Goal: Transaction & Acquisition: Obtain resource

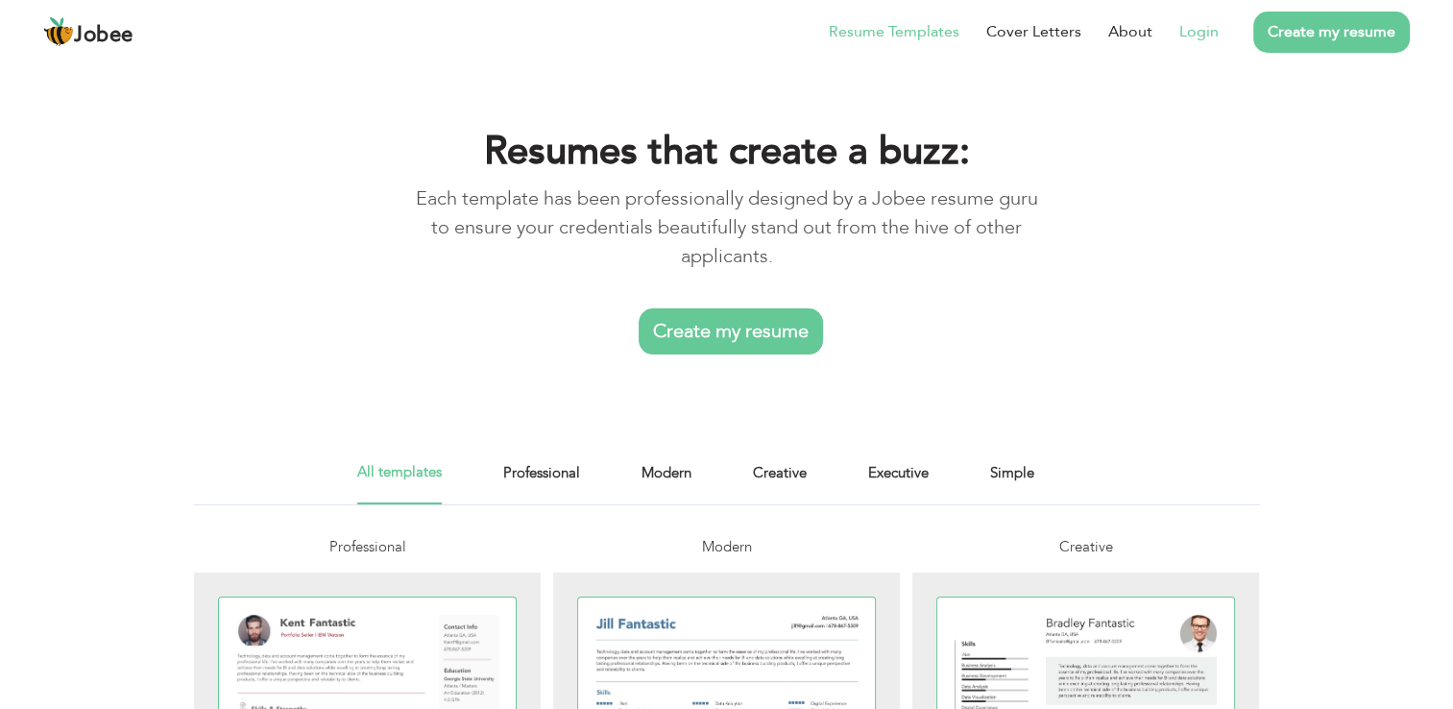
click at [1212, 41] on link "Login" at bounding box center [1199, 31] width 39 height 23
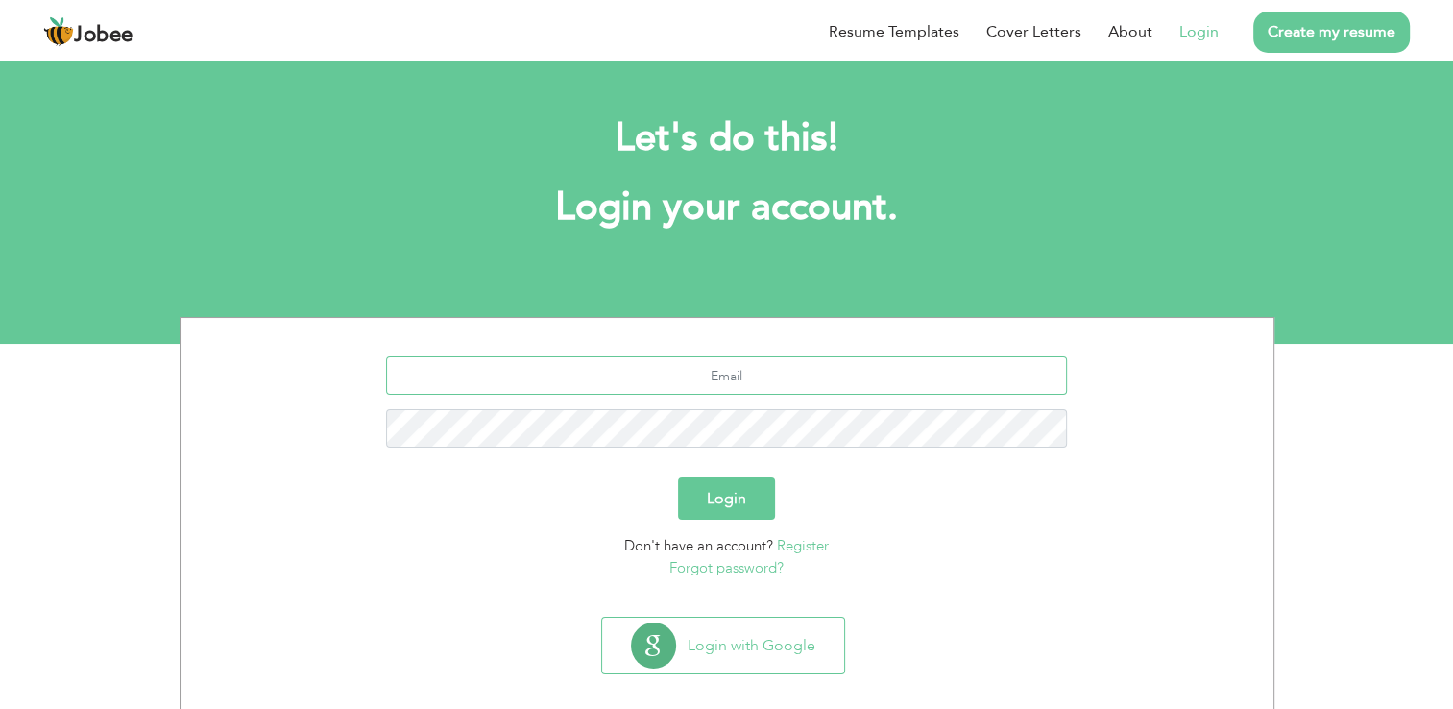
click at [784, 378] on input "text" at bounding box center [726, 375] width 681 height 38
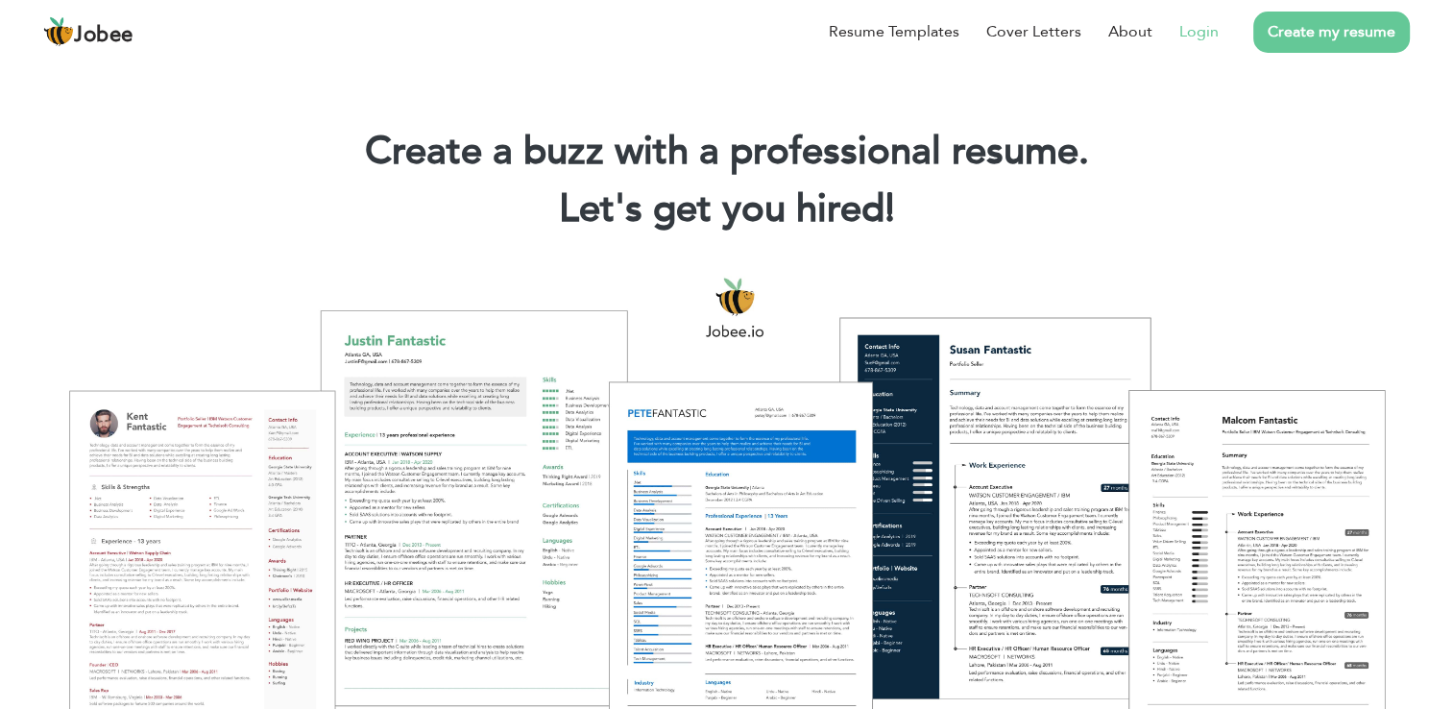
click at [1194, 31] on link "Login" at bounding box center [1199, 31] width 39 height 23
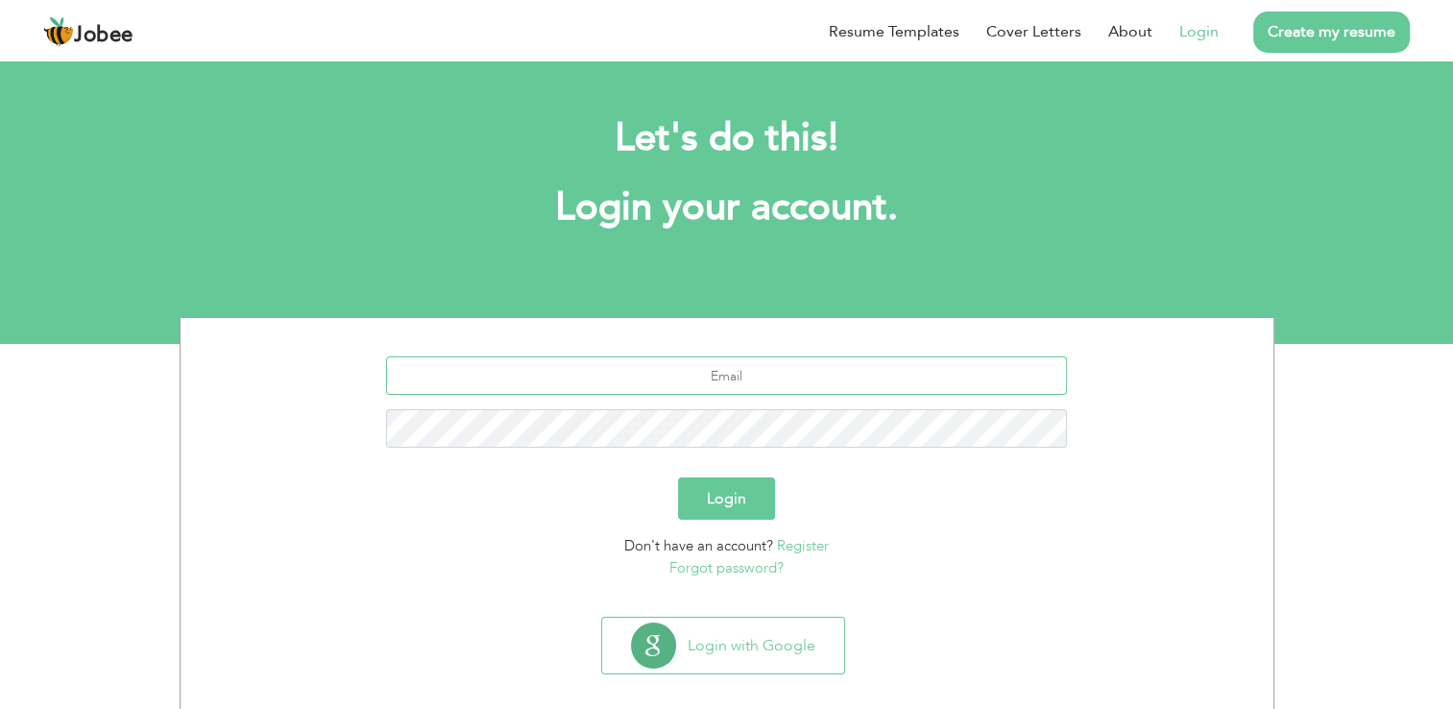
click at [762, 369] on input "text" at bounding box center [726, 375] width 681 height 38
type input "zubairbapar@gmail.com"
click at [867, 402] on div "zubairbapar@gmail.com" at bounding box center [727, 409] width 1064 height 106
click at [678, 477] on button "Login" at bounding box center [726, 498] width 97 height 42
click at [738, 509] on button "Login" at bounding box center [726, 498] width 97 height 42
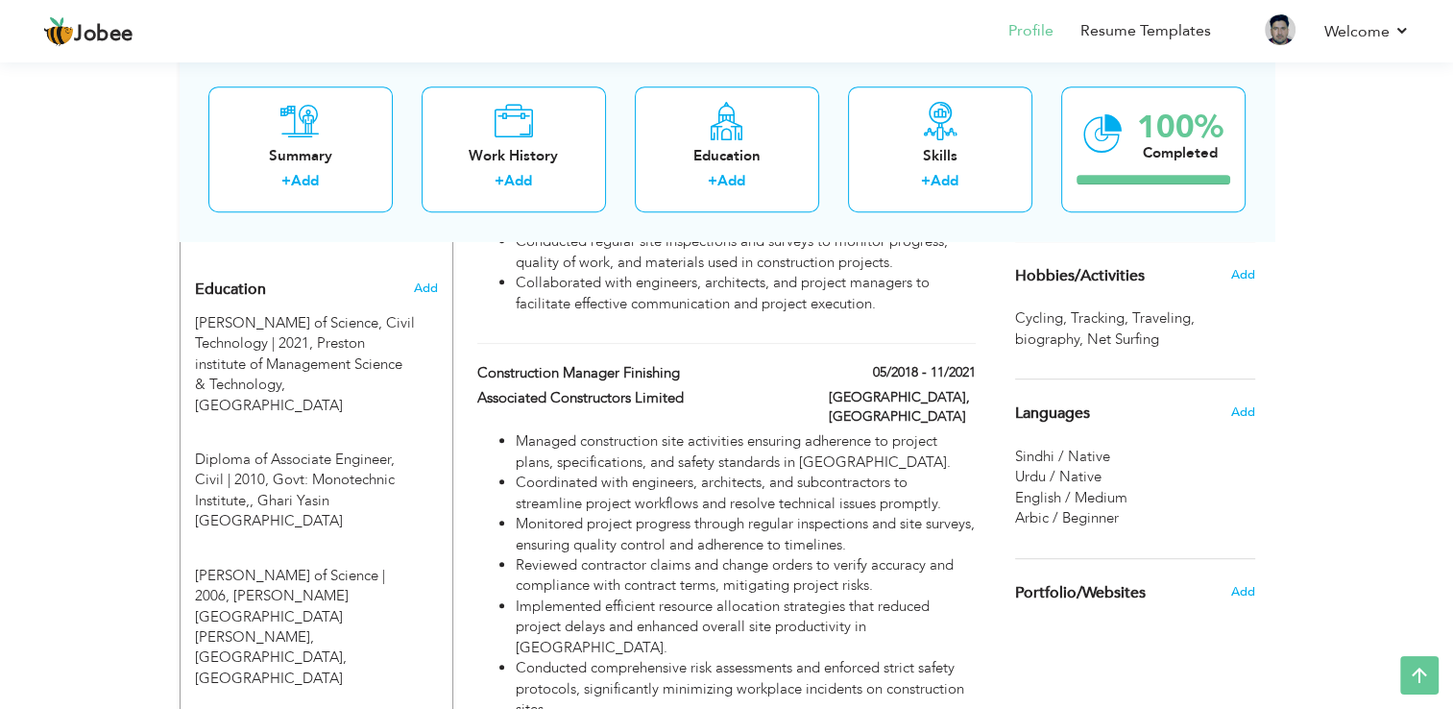
scroll to position [854, 0]
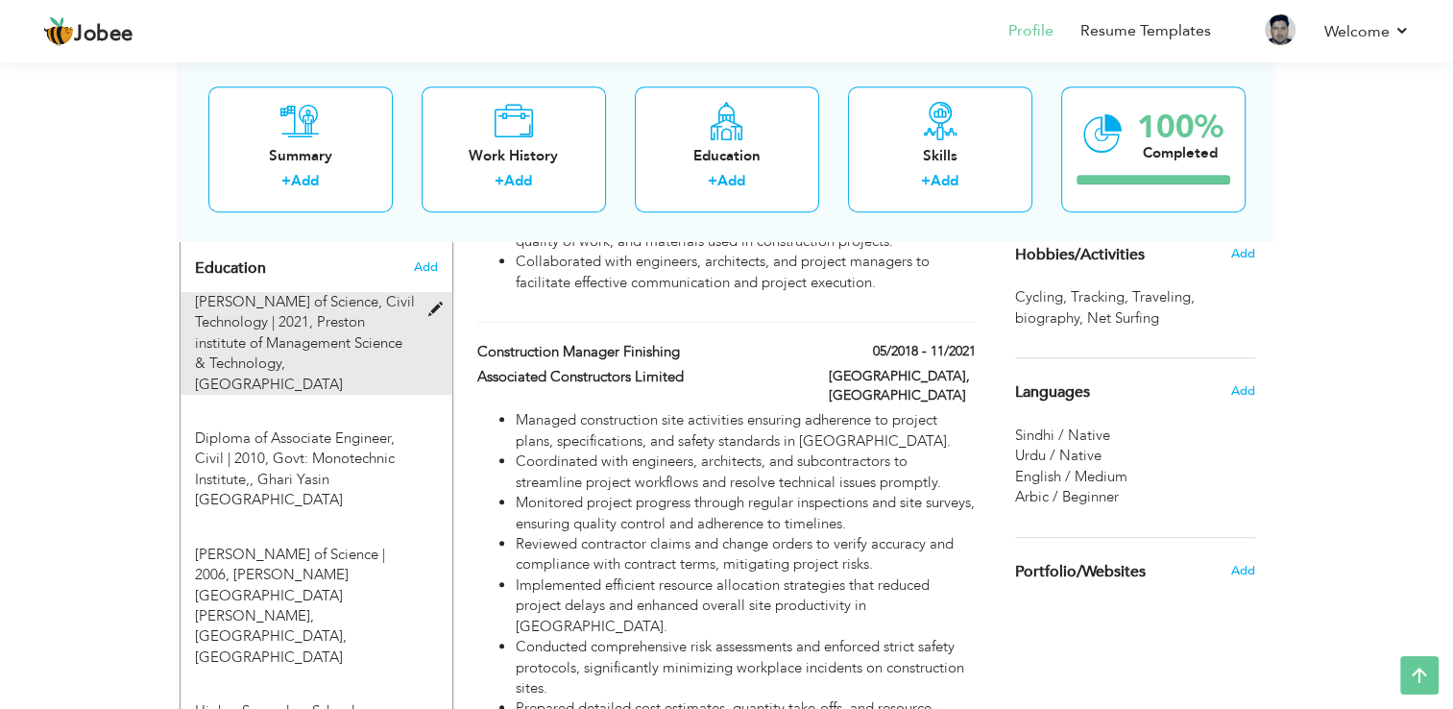
click at [441, 303] on span at bounding box center [439, 310] width 24 height 14
type input "Batchlor of Science"
type input "Civil Technology"
type input "2021"
type input "Preston institute of Management Science & Technology"
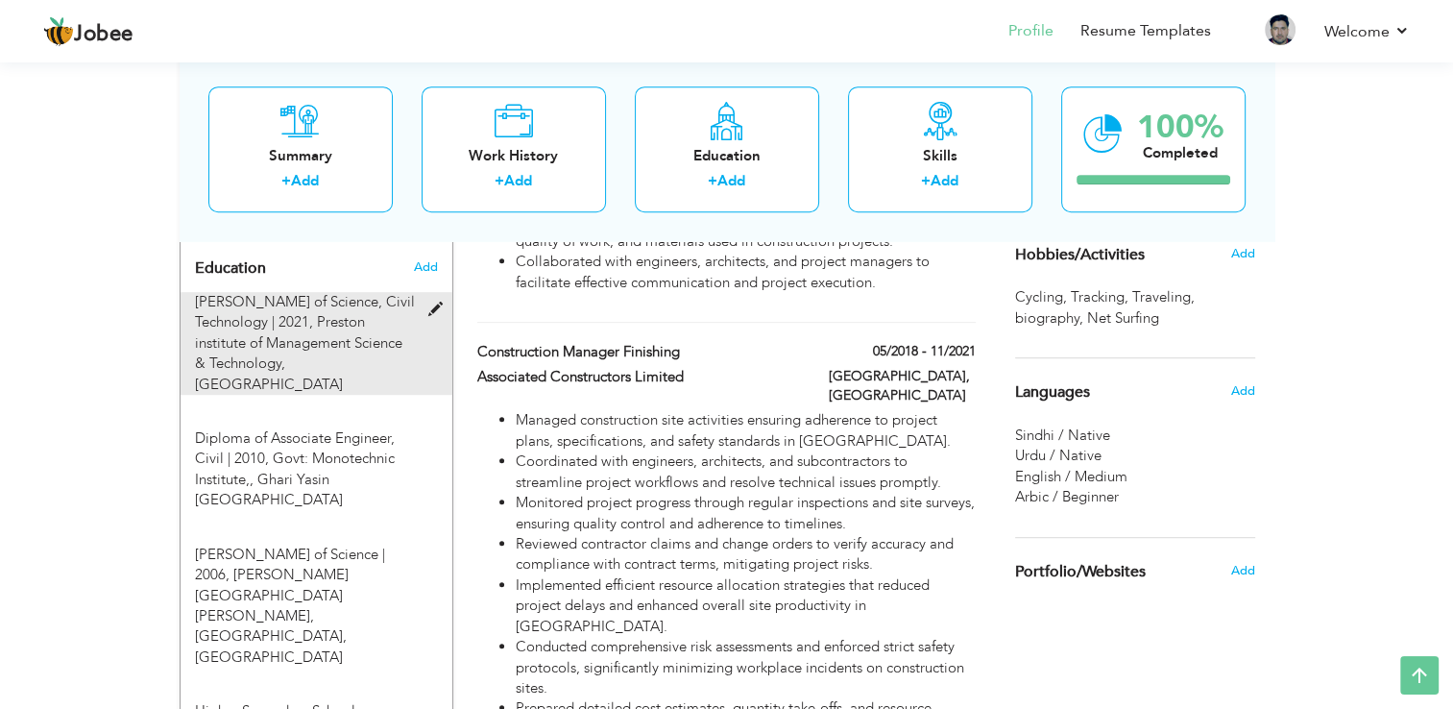
type input "3.4"
radio input "true"
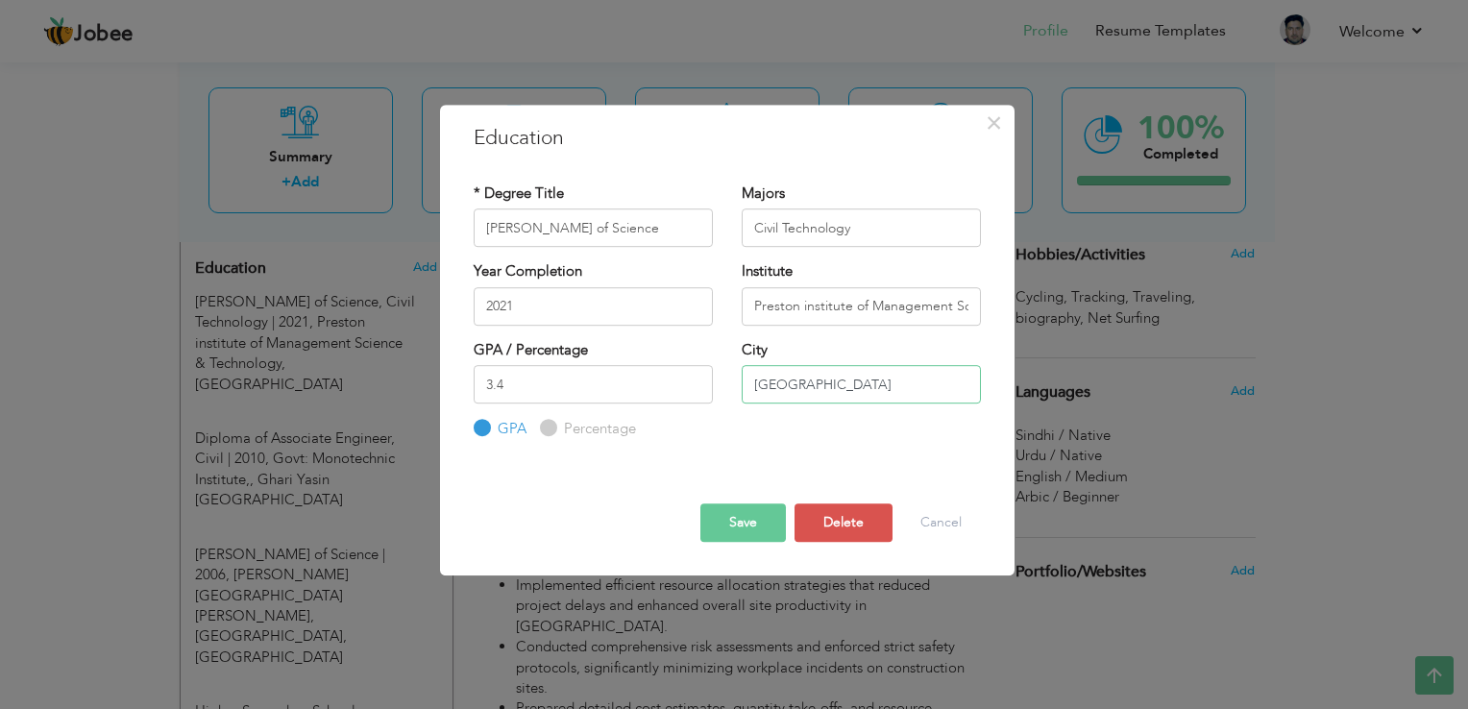
click at [858, 388] on input "Islamabad" at bounding box center [861, 384] width 239 height 38
type input "I"
type input "L"
type input "Karachi"
click at [753, 527] on button "Save" at bounding box center [742, 522] width 85 height 38
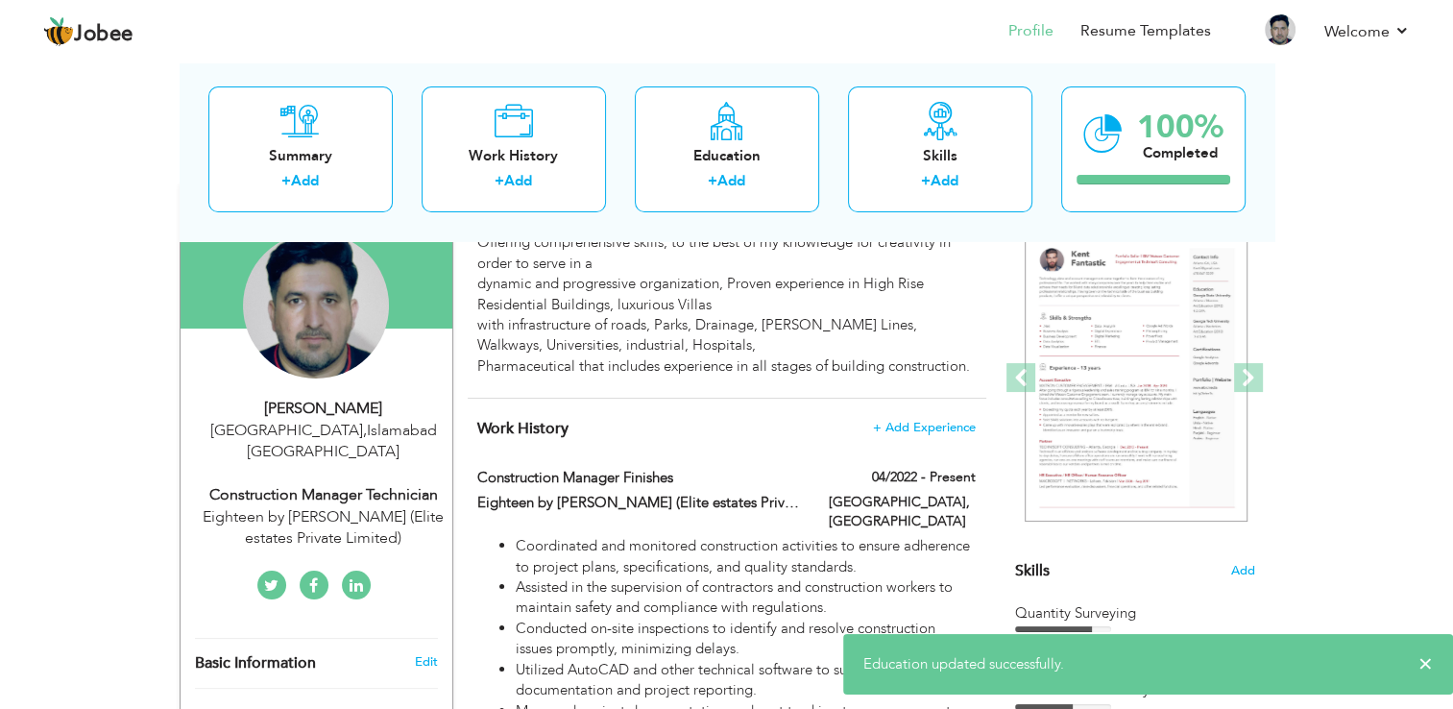
scroll to position [0, 0]
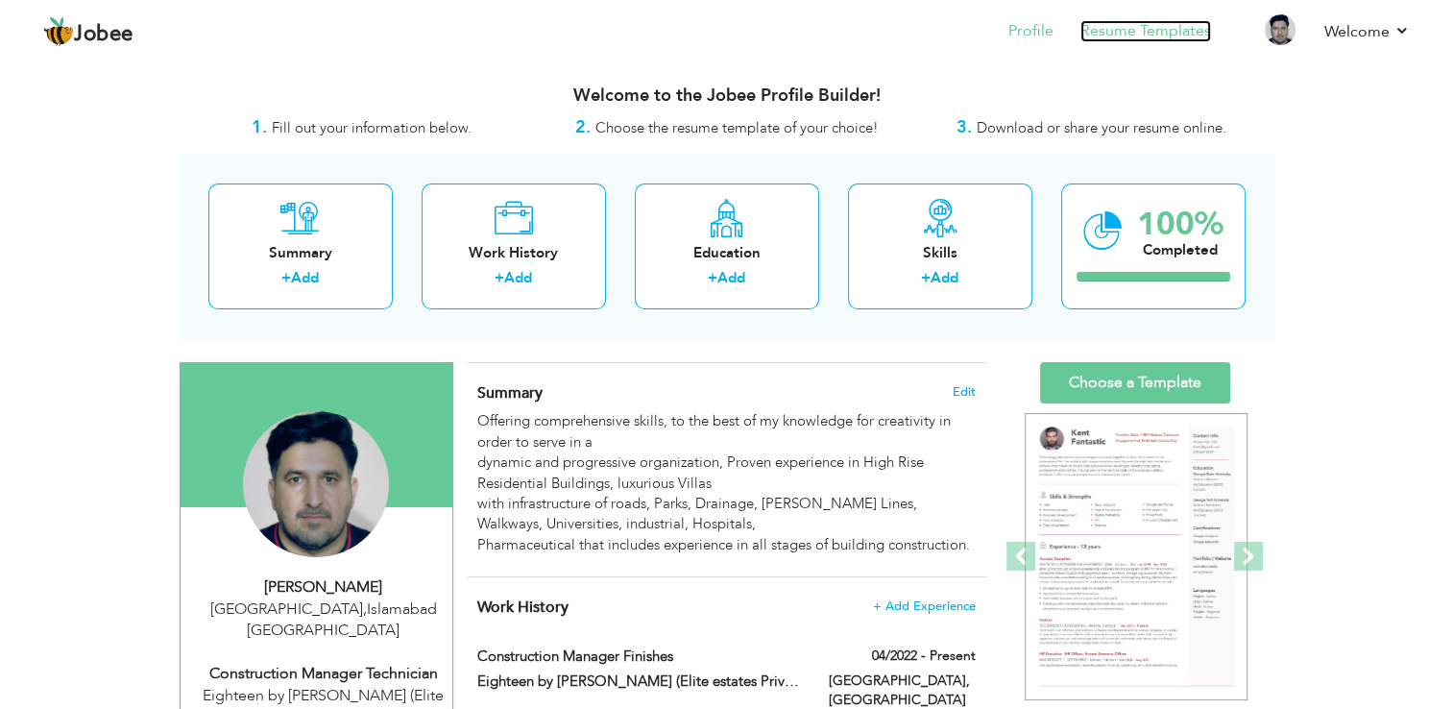
click at [1142, 23] on link "Resume Templates" at bounding box center [1146, 31] width 131 height 22
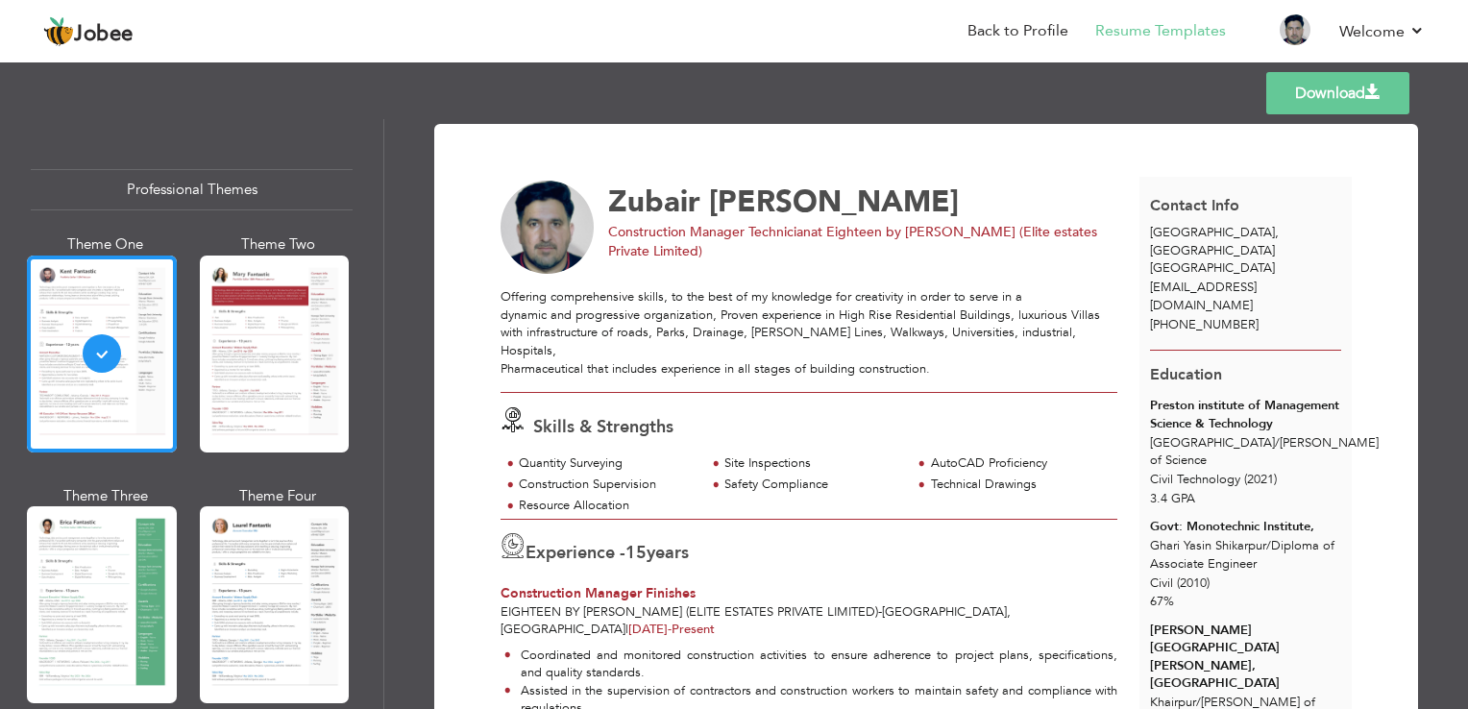
click at [607, 334] on div "Offering comprehensive skills, to the best of my knowledge for creativity in or…" at bounding box center [808, 332] width 617 height 89
click at [1024, 26] on link "Back to Profile" at bounding box center [1017, 31] width 101 height 22
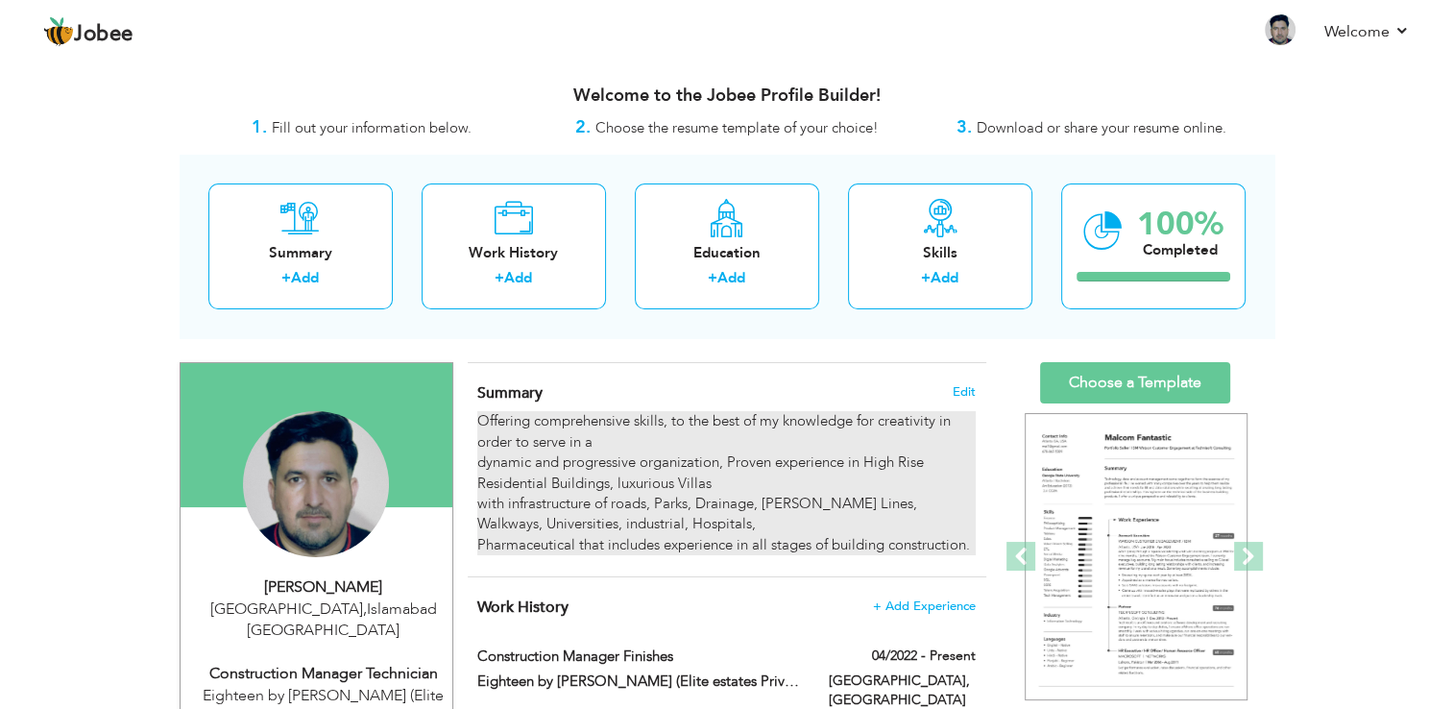
click at [652, 435] on div "Offering comprehensive skills, to the best of my knowledge for creativity in or…" at bounding box center [726, 483] width 498 height 144
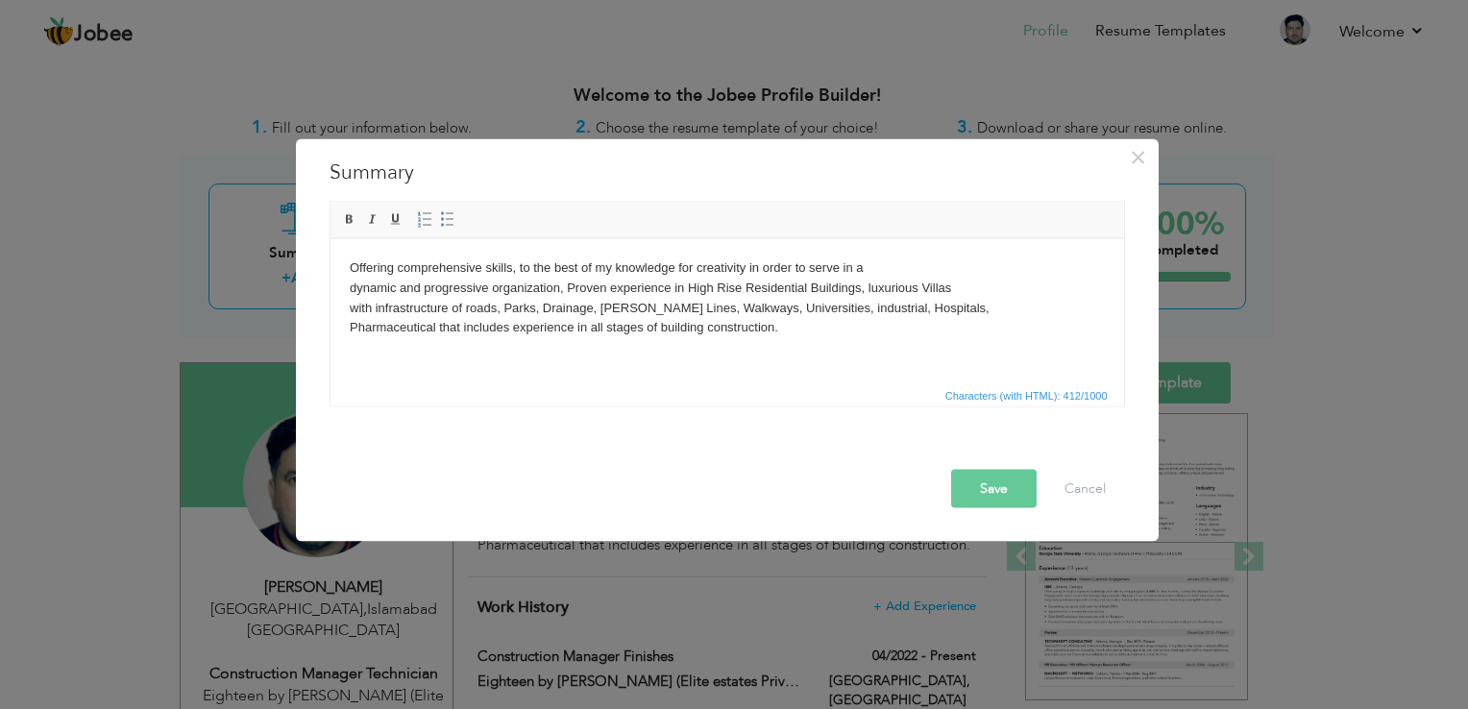
click at [336, 265] on html "Offering comprehensive skills, to the best of my knowledge for creativity in or…" at bounding box center [725, 297] width 793 height 118
click at [554, 342] on html "Offering comprehensive skills, to the best of my knowledge for creativity in or…" at bounding box center [725, 297] width 793 height 118
click at [473, 356] on html "Offering comprehensive skills, to the best of my knowledge for creativity in or…" at bounding box center [725, 297] width 793 height 118
click at [347, 267] on html "Offering comprehensive skills, to the best of my knowledge for creativity in or…" at bounding box center [725, 297] width 793 height 118
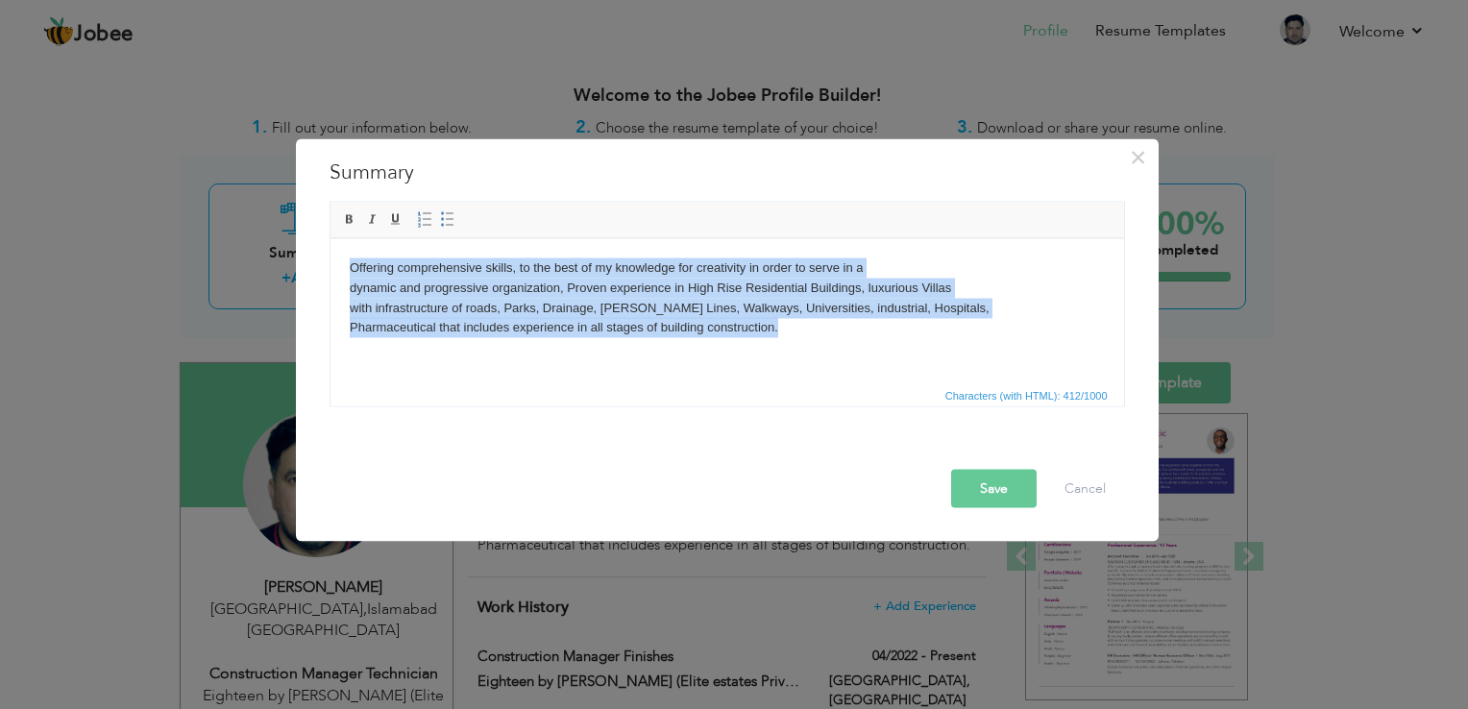
drag, startPoint x: 346, startPoint y: 270, endPoint x: 928, endPoint y: 377, distance: 591.8
click at [928, 356] on html "Offering comprehensive skills, to the best of my knowledge for creativity in or…" at bounding box center [725, 297] width 793 height 118
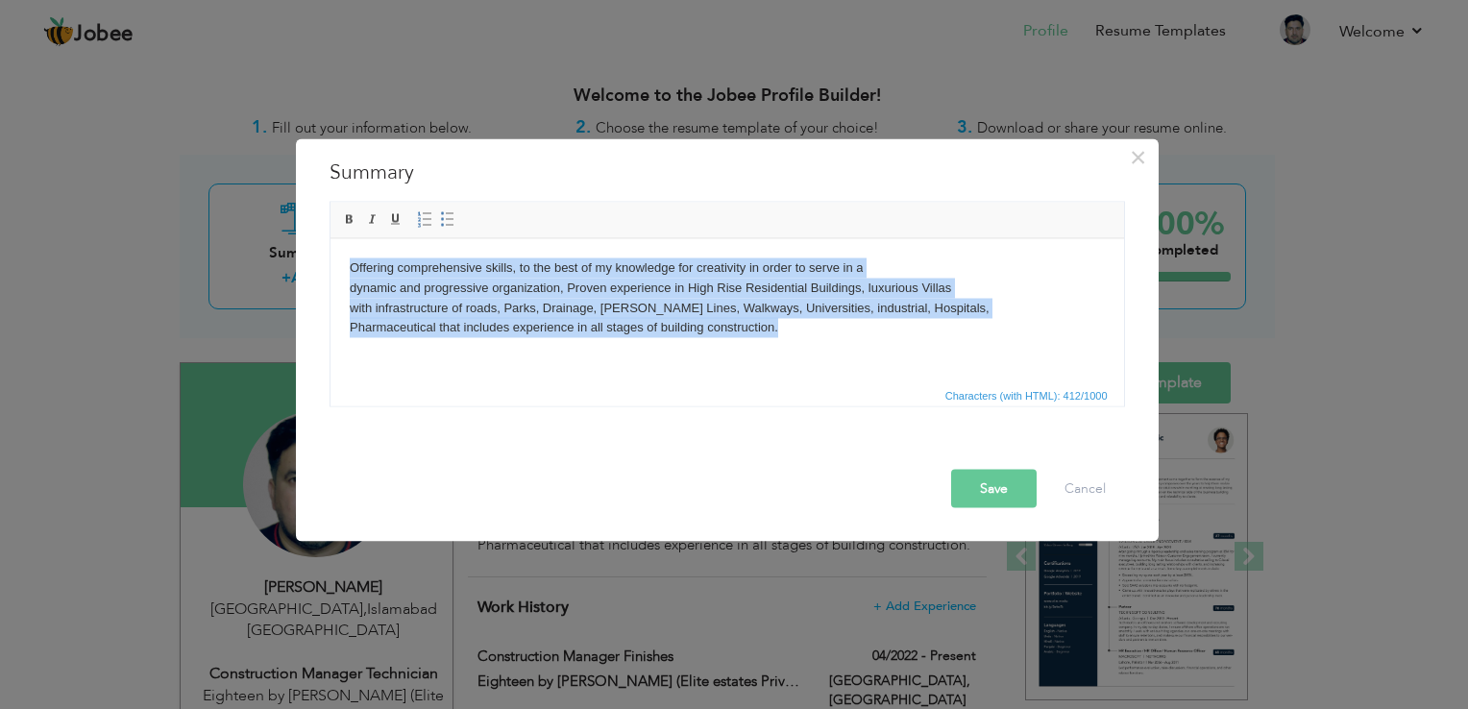
drag, startPoint x: 346, startPoint y: 267, endPoint x: 840, endPoint y: 366, distance: 504.5
click at [840, 356] on html "Offering comprehensive skills, to the best of my knowledge for creativity in or…" at bounding box center [725, 297] width 793 height 118
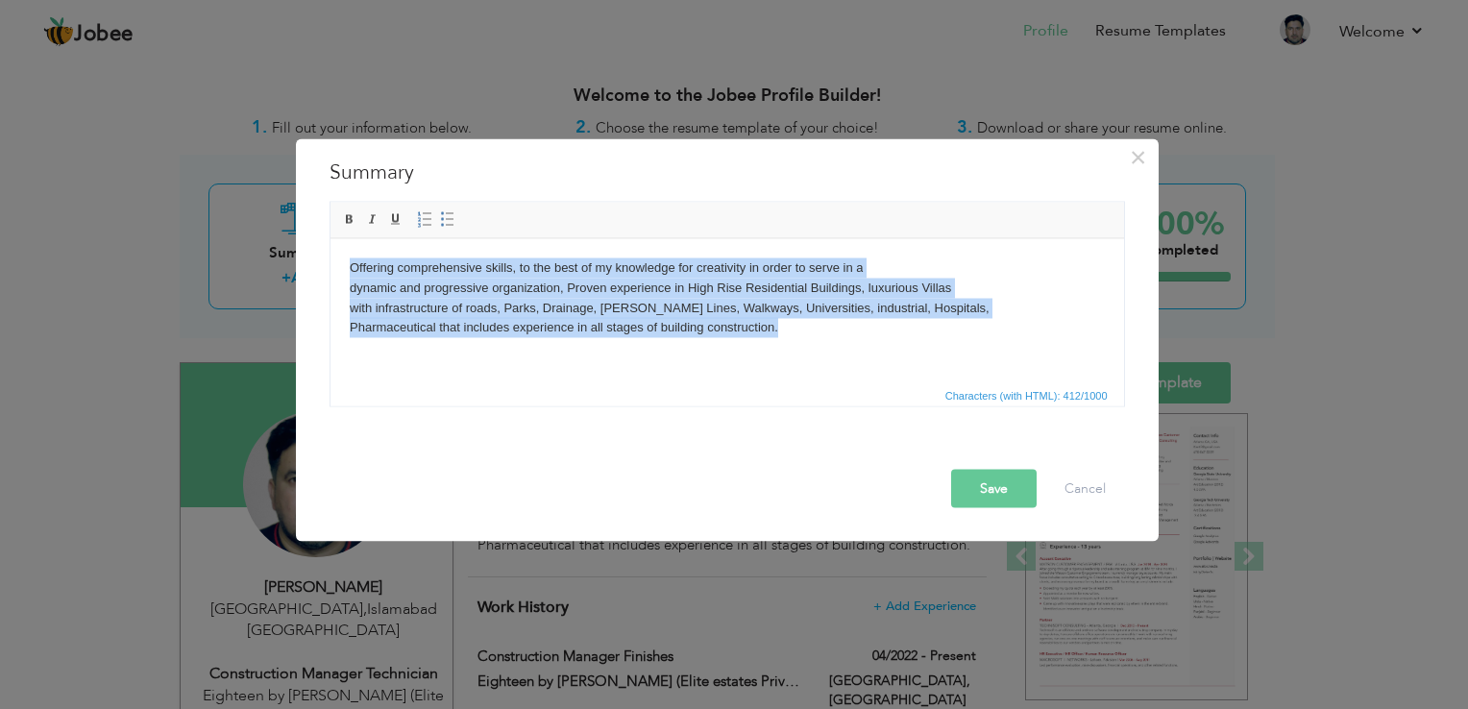
drag, startPoint x: 811, startPoint y: 342, endPoint x: 336, endPoint y: 259, distance: 481.7
click at [336, 259] on html "Offering comprehensive skills, to the best of my knowledge for creativity in or…" at bounding box center [725, 297] width 793 height 118
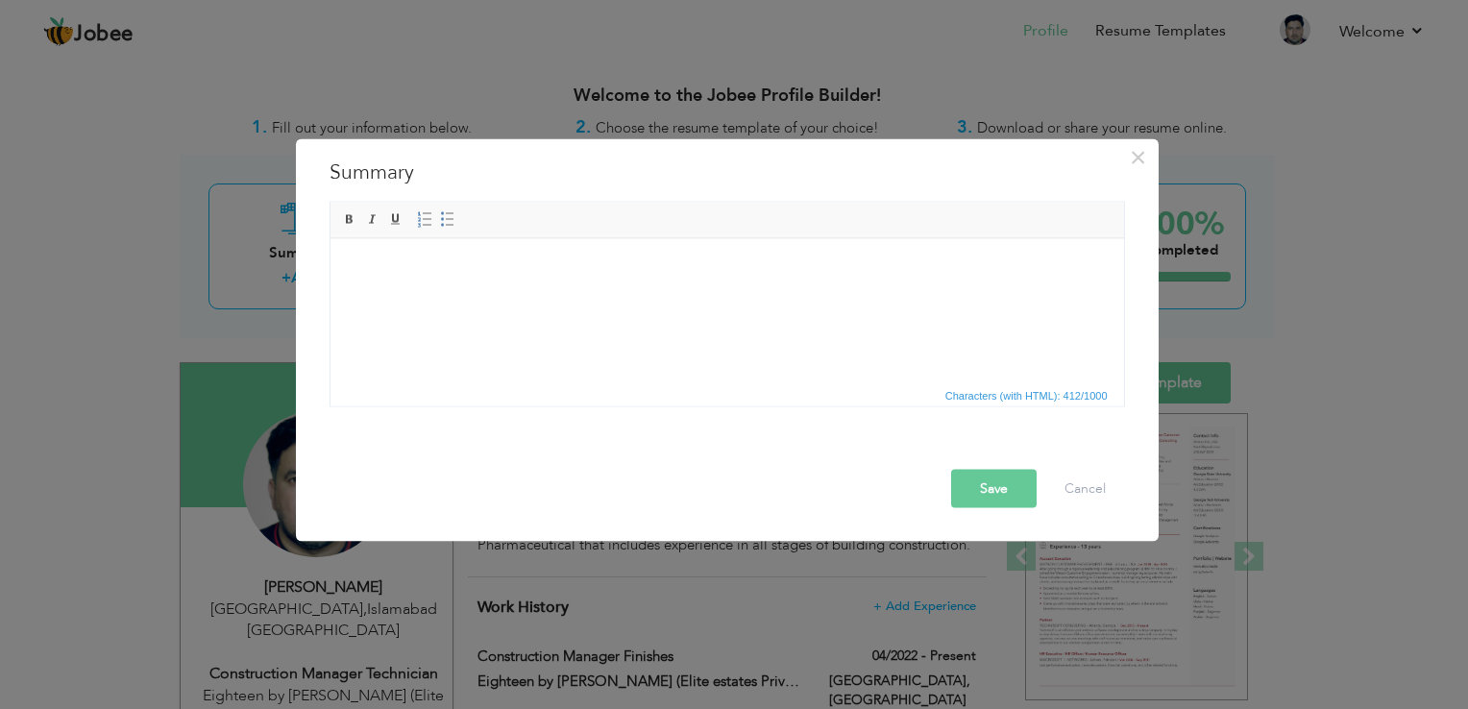
click at [336, 259] on html at bounding box center [725, 267] width 793 height 59
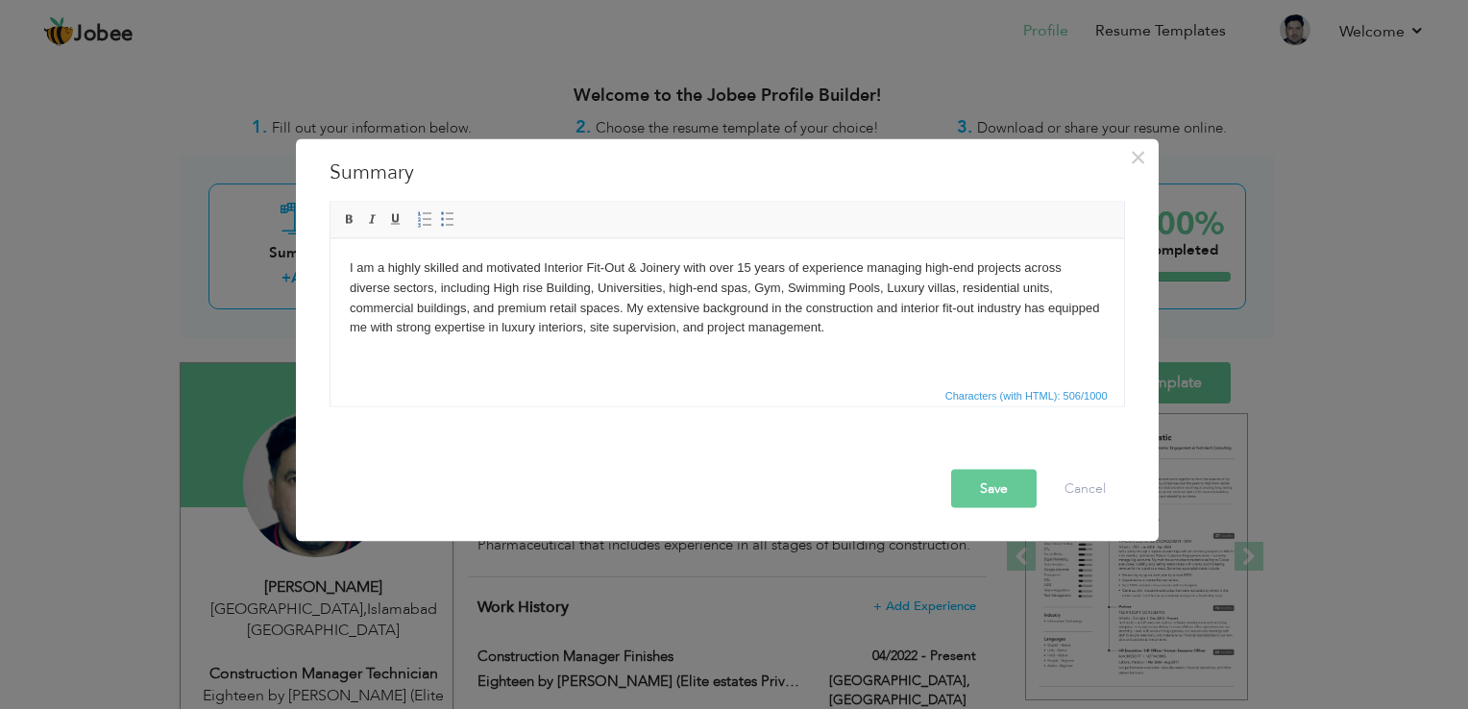
click at [890, 330] on body "I am a highly skilled and motivated Interior Fit-Out & Joinery with over 15 yea…" at bounding box center [726, 317] width 755 height 120
click at [432, 289] on body "I am a highly skilled and motivated Interior Fit-Out & Joinery with over 15 yea…" at bounding box center [726, 327] width 755 height 140
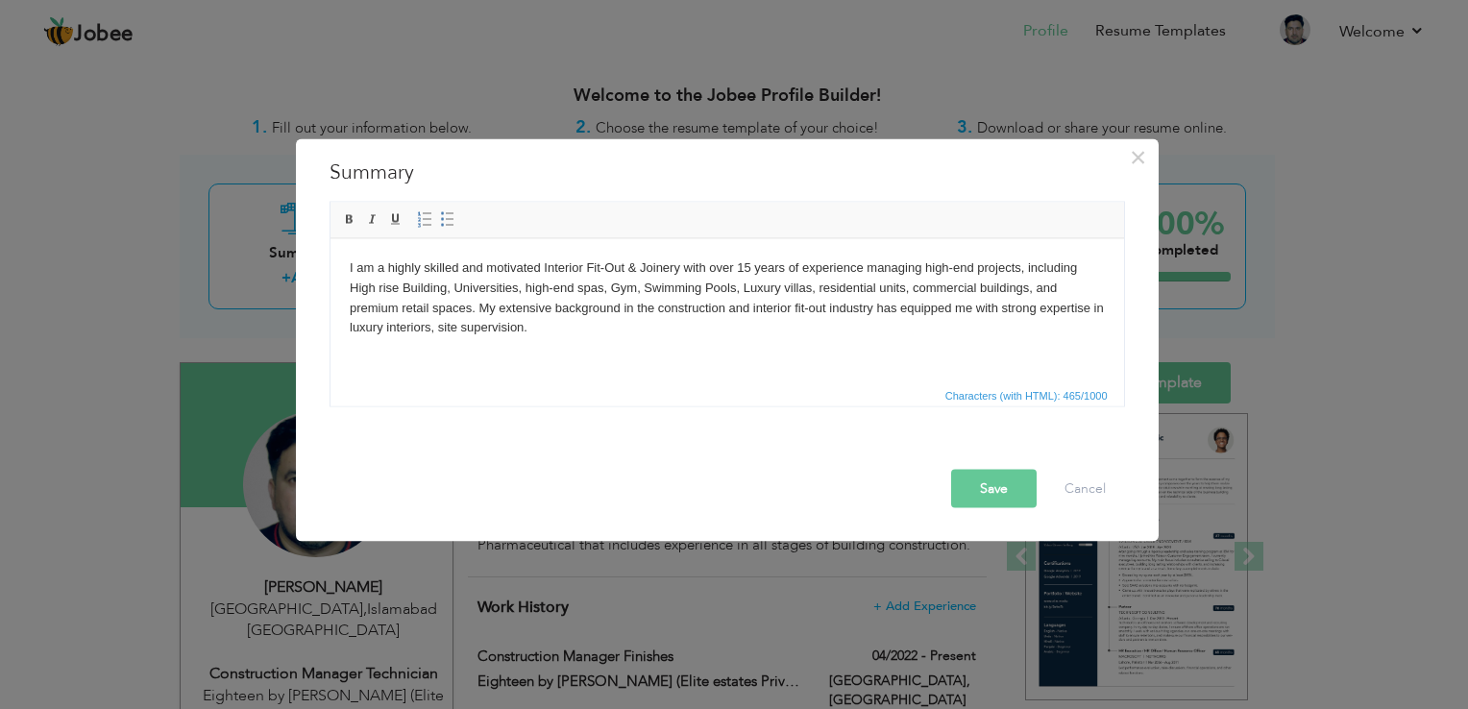
click at [749, 402] on span "Characters (with HTML): 465/1000" at bounding box center [726, 394] width 793 height 23
click at [575, 327] on body "I am a highly skilled and motivated Interior Fit-Out & Joinery with over 15 yea…" at bounding box center [726, 327] width 755 height 140
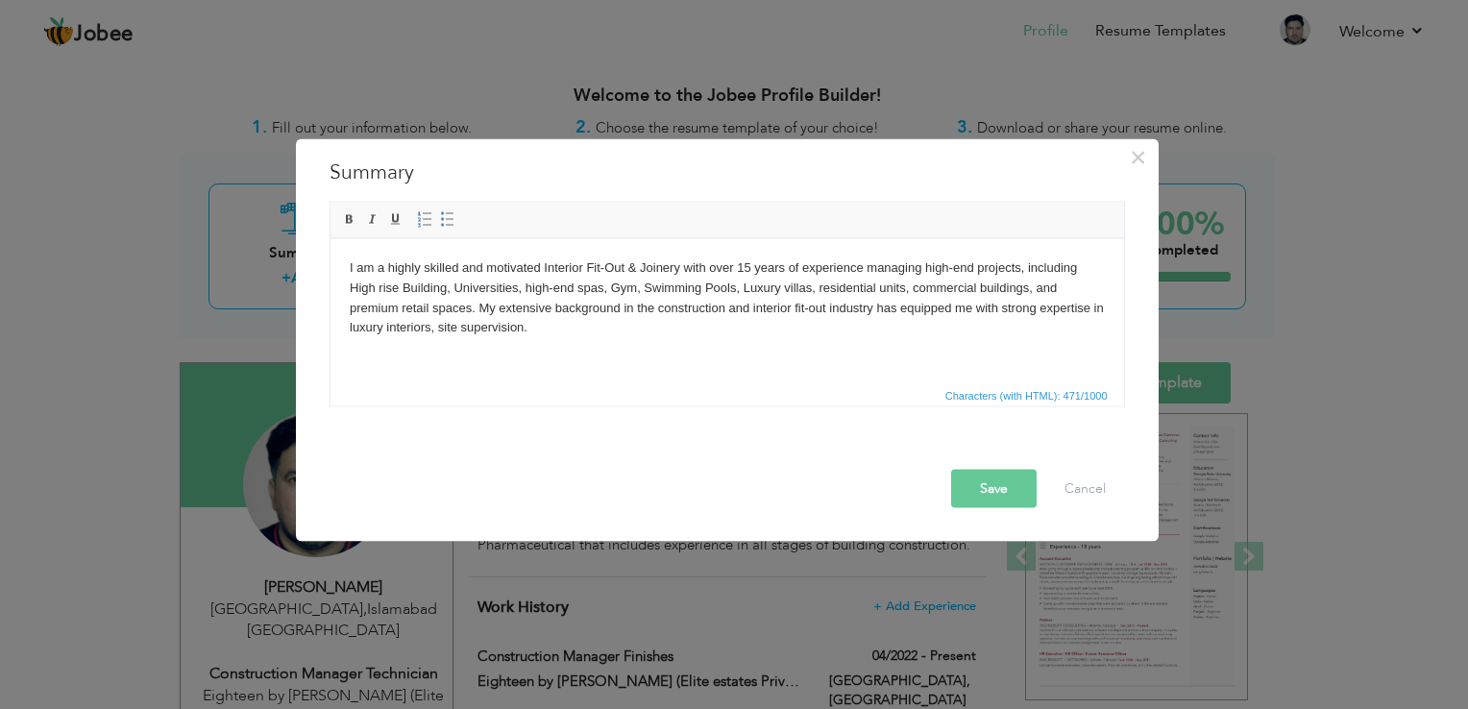
click at [382, 361] on body "I am a highly skilled and motivated Interior Fit-Out & Joinery with over 15 yea…" at bounding box center [726, 336] width 755 height 159
click at [350, 347] on body "I am a highly skilled and motivated Interior Fit-Out & Joinery with over 15 yea…" at bounding box center [726, 336] width 755 height 159
click at [414, 356] on body "I am a highly skilled and motivated Interior Fit-Out & Joinery with over 15 yea…" at bounding box center [726, 336] width 755 height 159
click at [553, 328] on body "I am a highly skilled and motivated Interior Fit-Out & Joinery with over 15 yea…" at bounding box center [726, 336] width 755 height 159
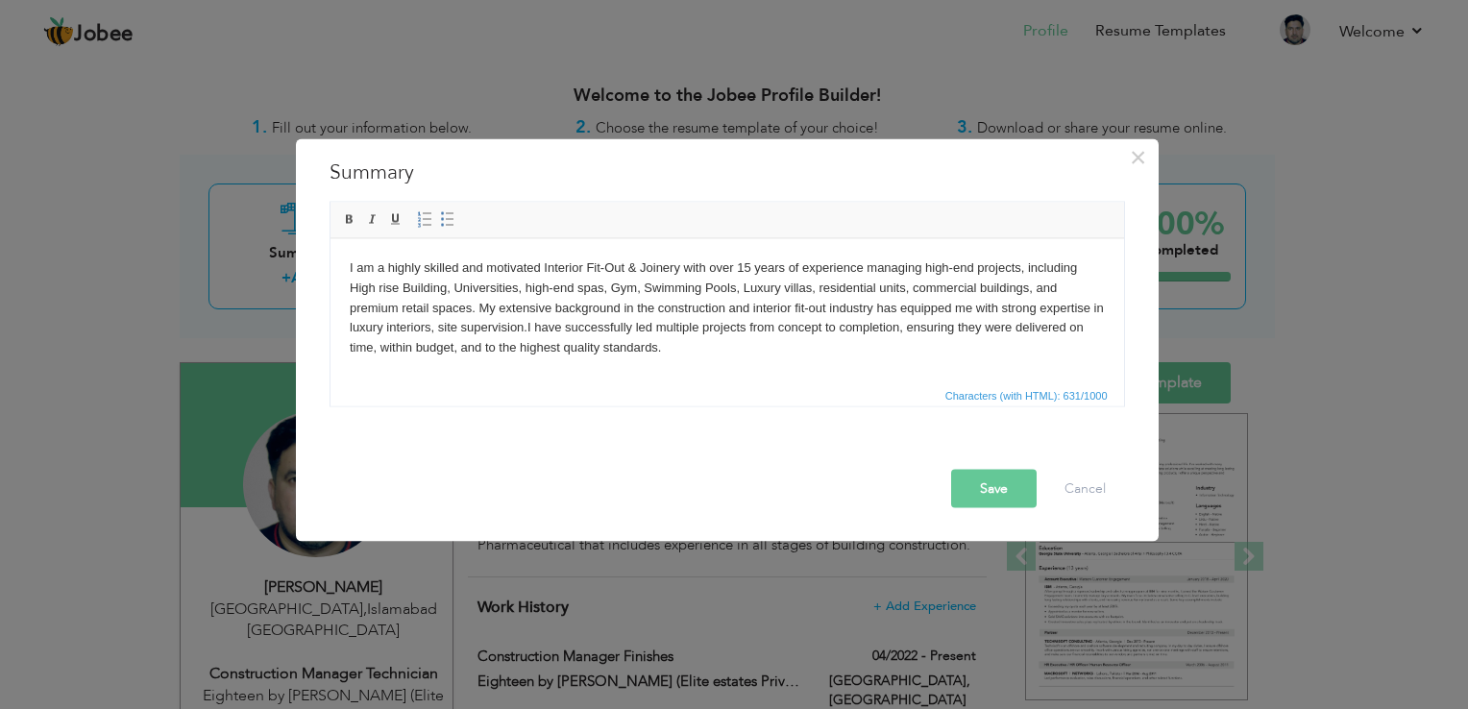
click at [541, 328] on body "I am a highly skilled and motivated Interior Fit-Out & Joinery with over 15 yea…" at bounding box center [726, 347] width 755 height 180
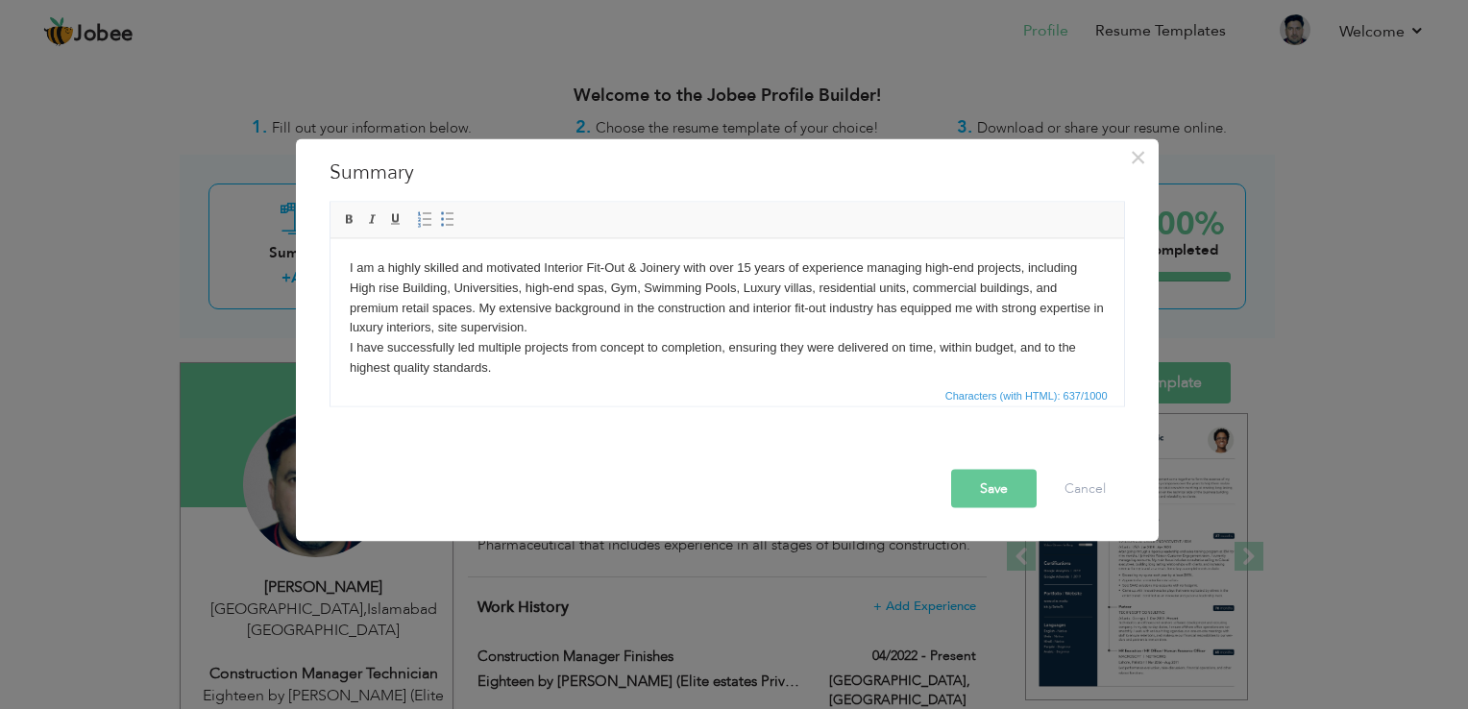
click at [514, 370] on body "I am a highly skilled and motivated Interior Fit-Out & Joinery with over 15 yea…" at bounding box center [726, 357] width 755 height 200
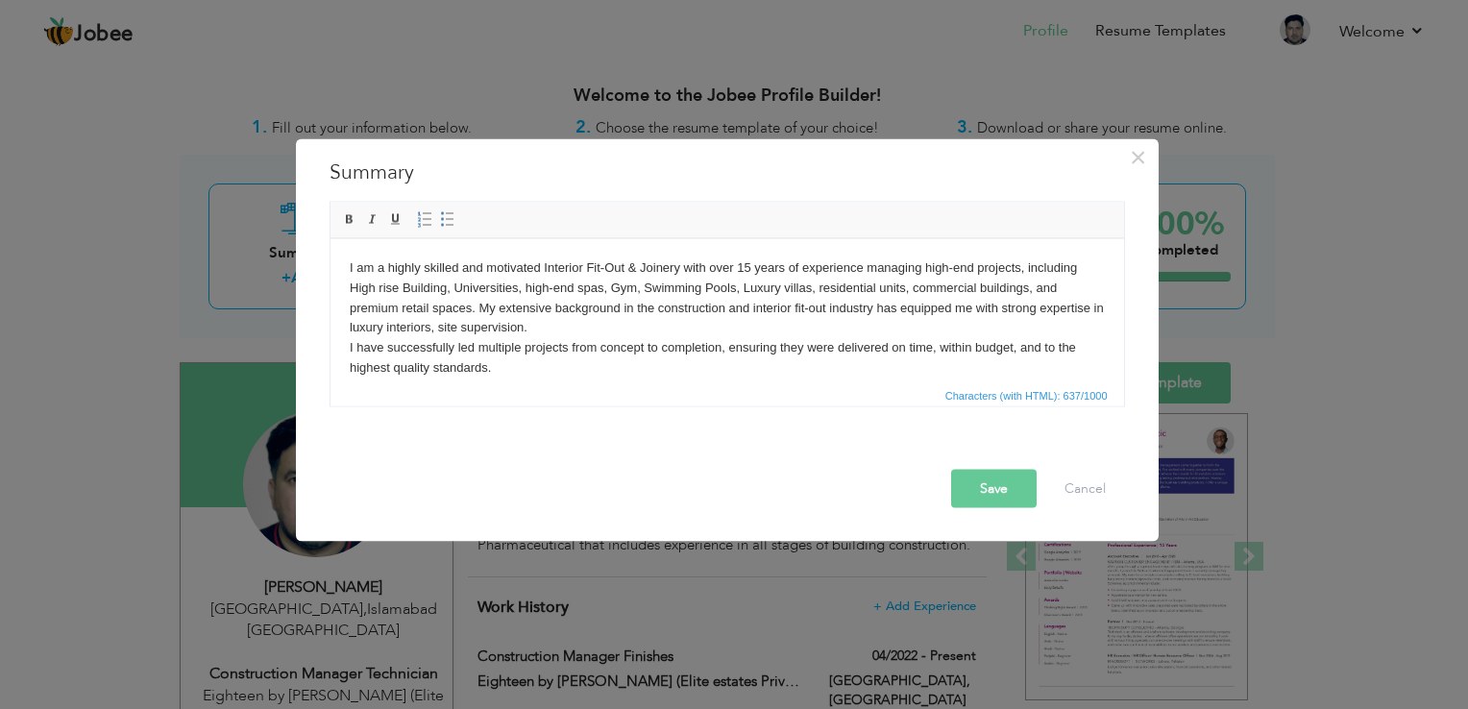
scroll to position [12, 0]
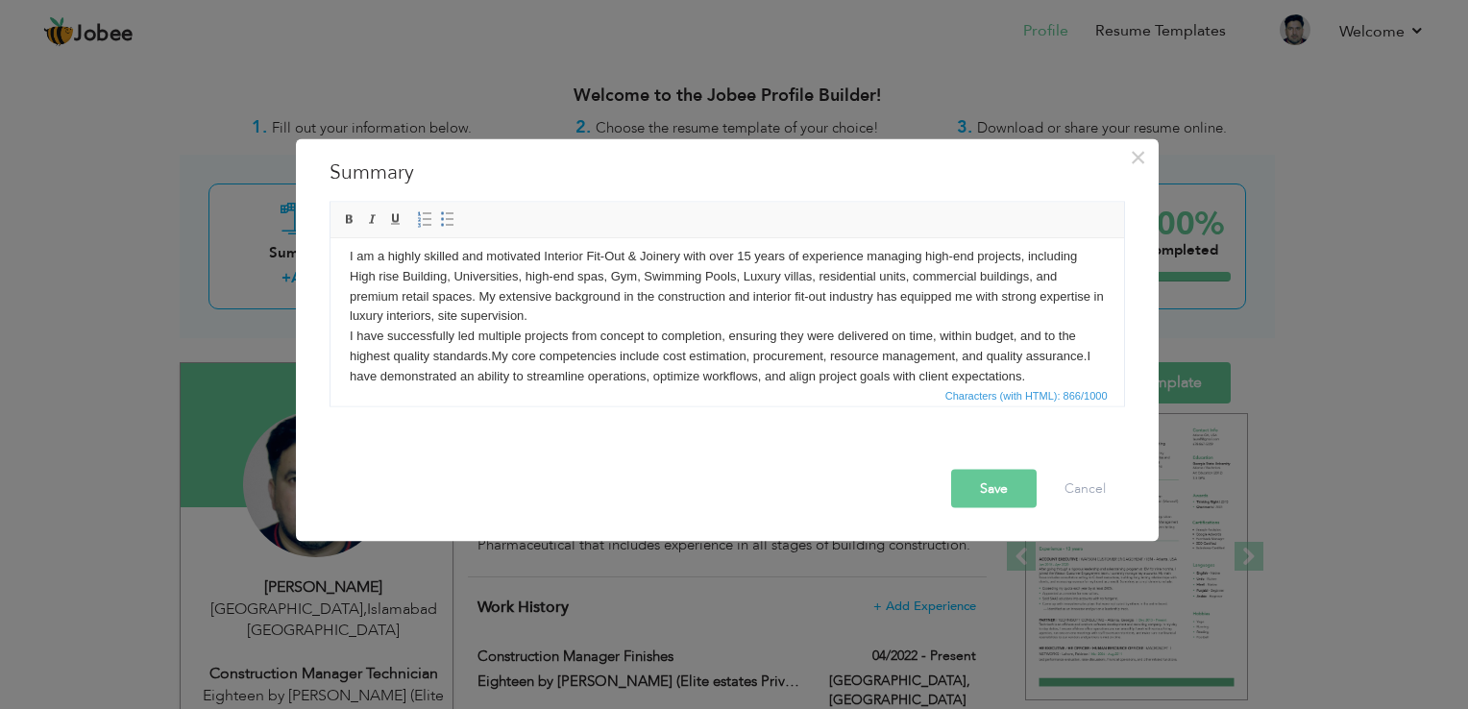
click at [1003, 500] on button "Save" at bounding box center [993, 489] width 85 height 38
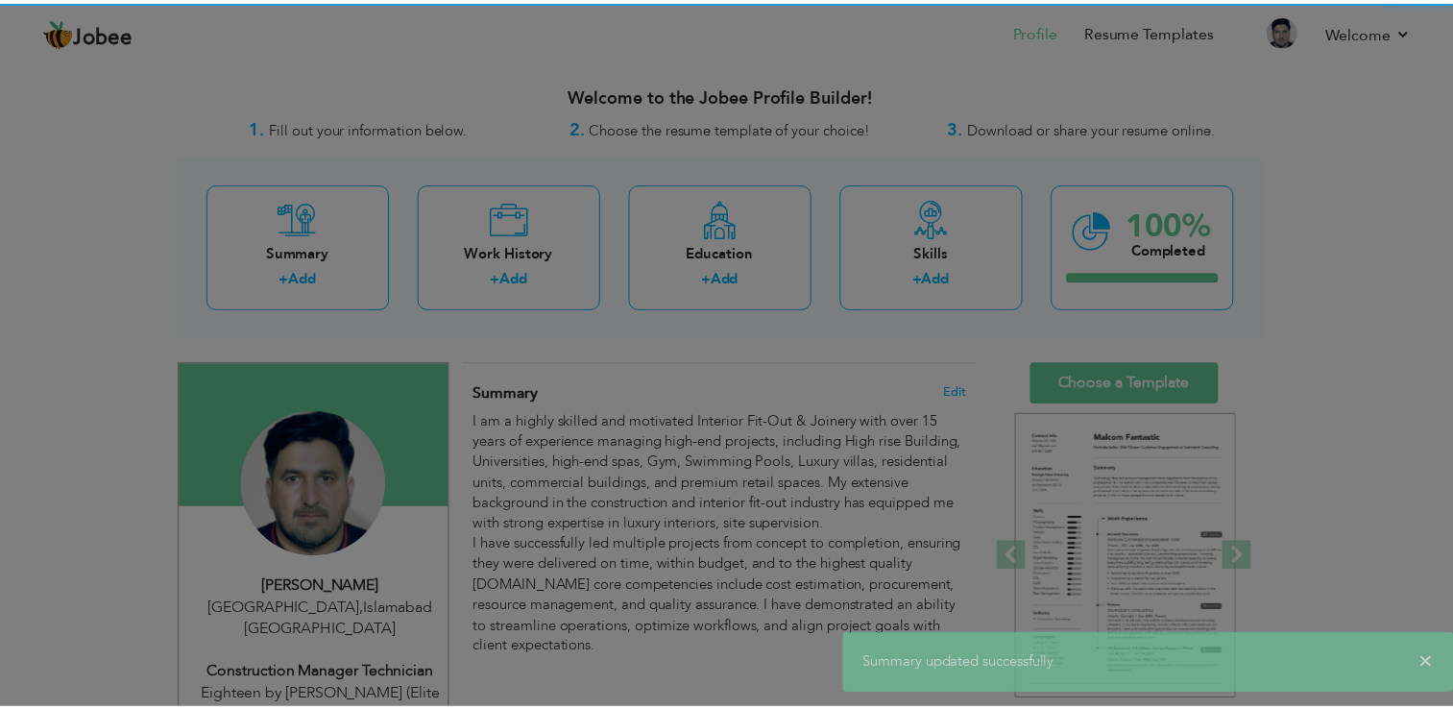
scroll to position [0, 0]
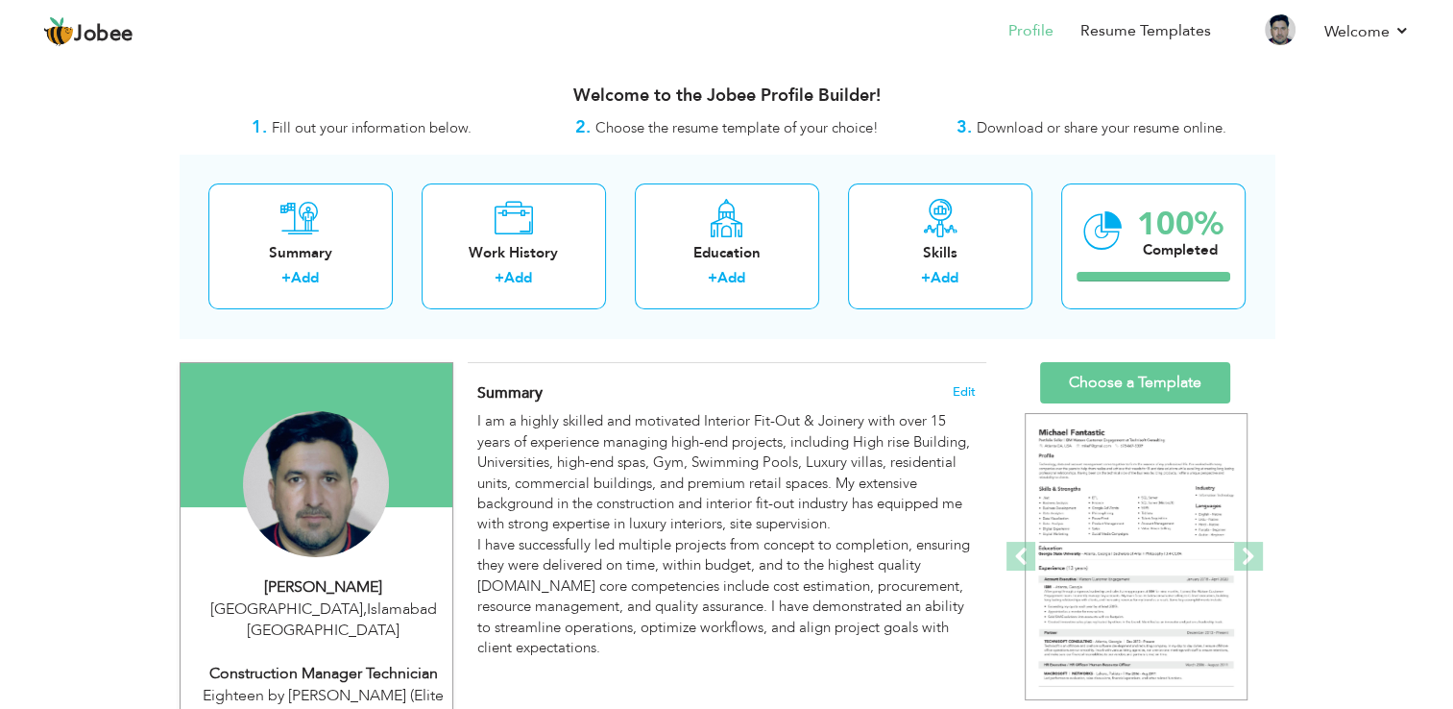
click at [706, 365] on div "Summary Edit I am a highly skilled and motivated Interior Fit-Out & Joinery wit…" at bounding box center [727, 562] width 519 height 399
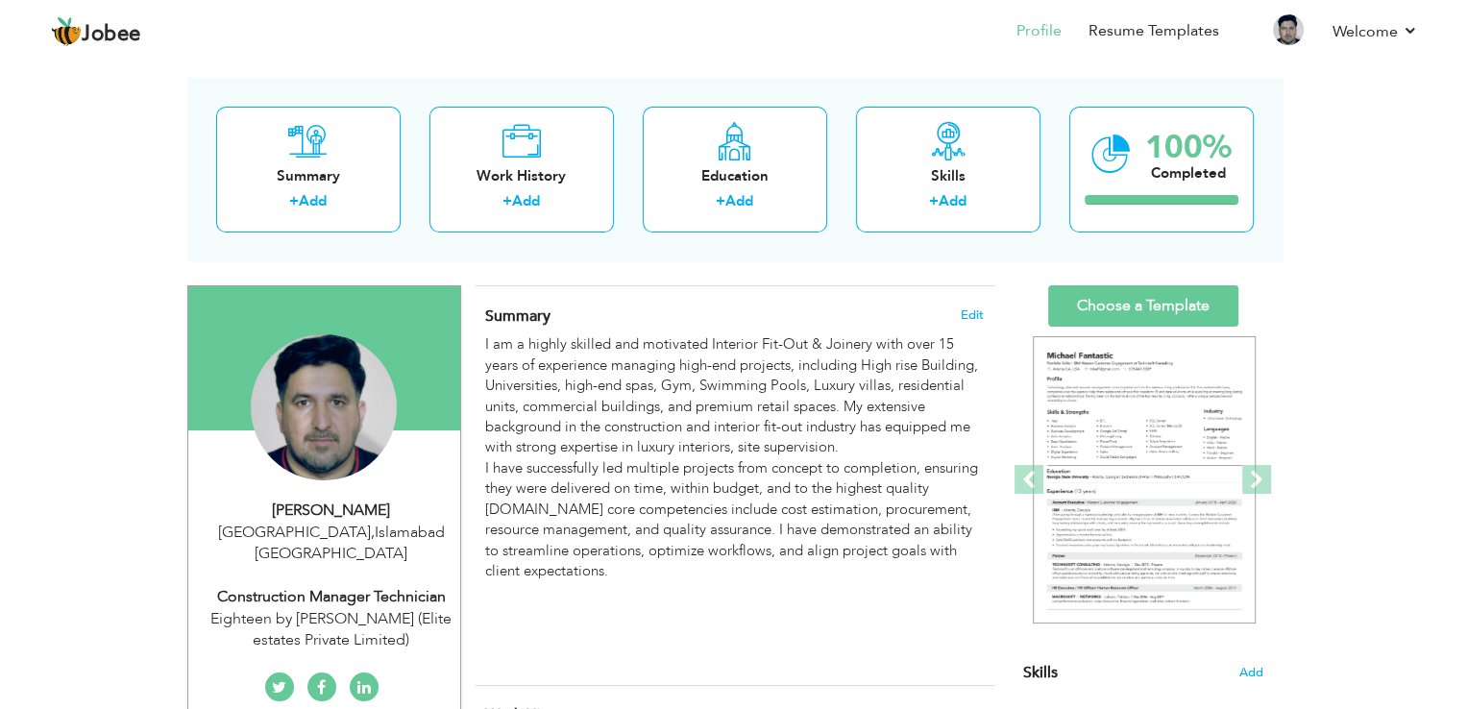
scroll to position [115, 0]
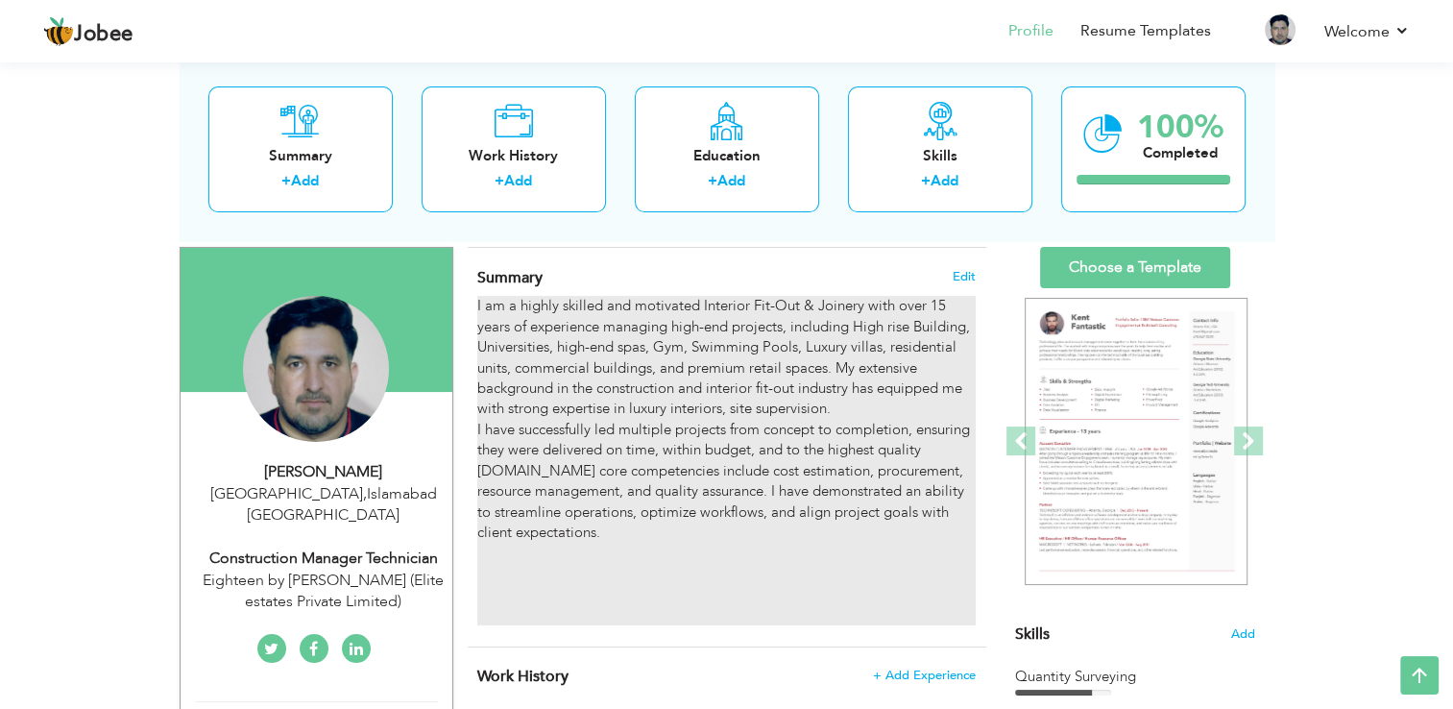
click at [527, 585] on div "I am a highly skilled and motivated Interior Fit-Out & Joinery with over 15 yea…" at bounding box center [726, 460] width 498 height 329
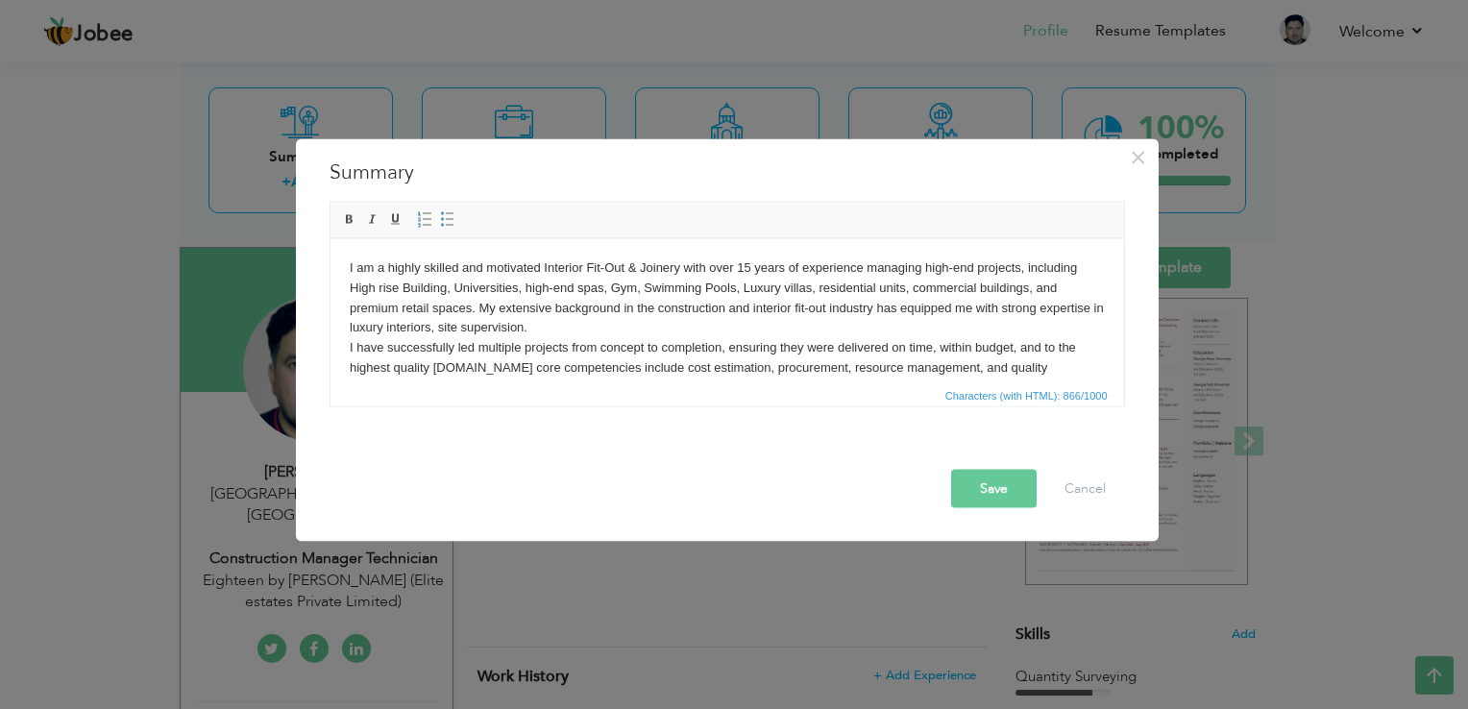
click at [558, 390] on span "Characters (with HTML): 866/1000" at bounding box center [726, 394] width 793 height 23
click at [1129, 159] on button "×" at bounding box center [1138, 157] width 31 height 31
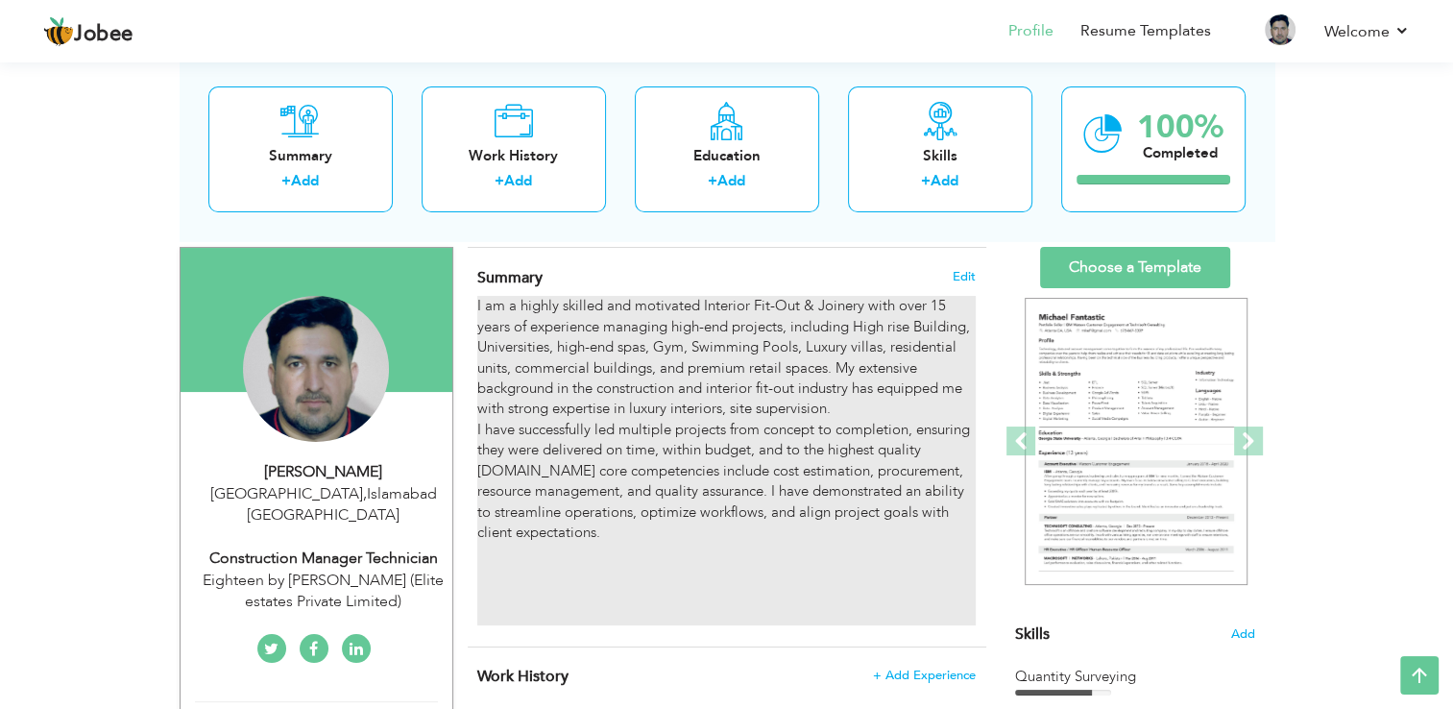
click at [615, 551] on div "I am a highly skilled and motivated Interior Fit-Out & Joinery with over 15 yea…" at bounding box center [726, 460] width 498 height 329
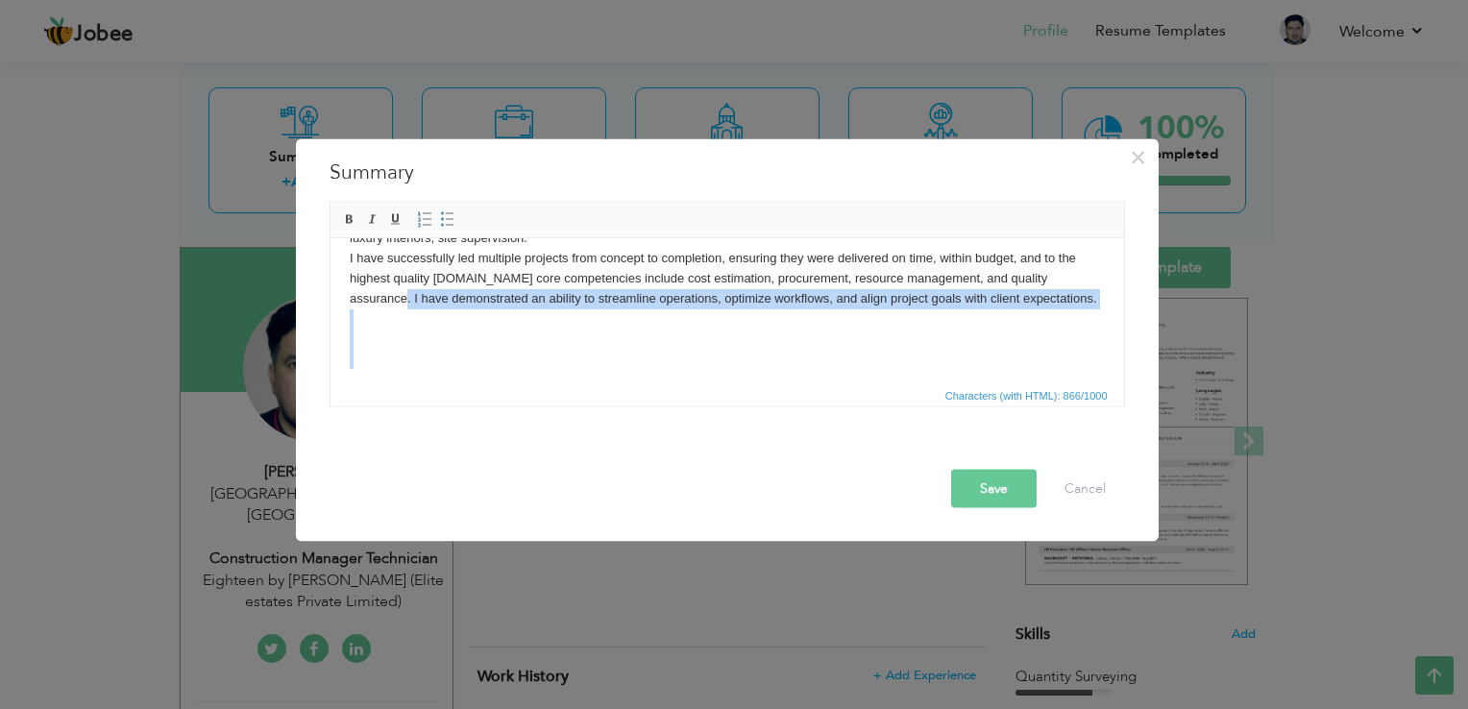
scroll to position [113, 0]
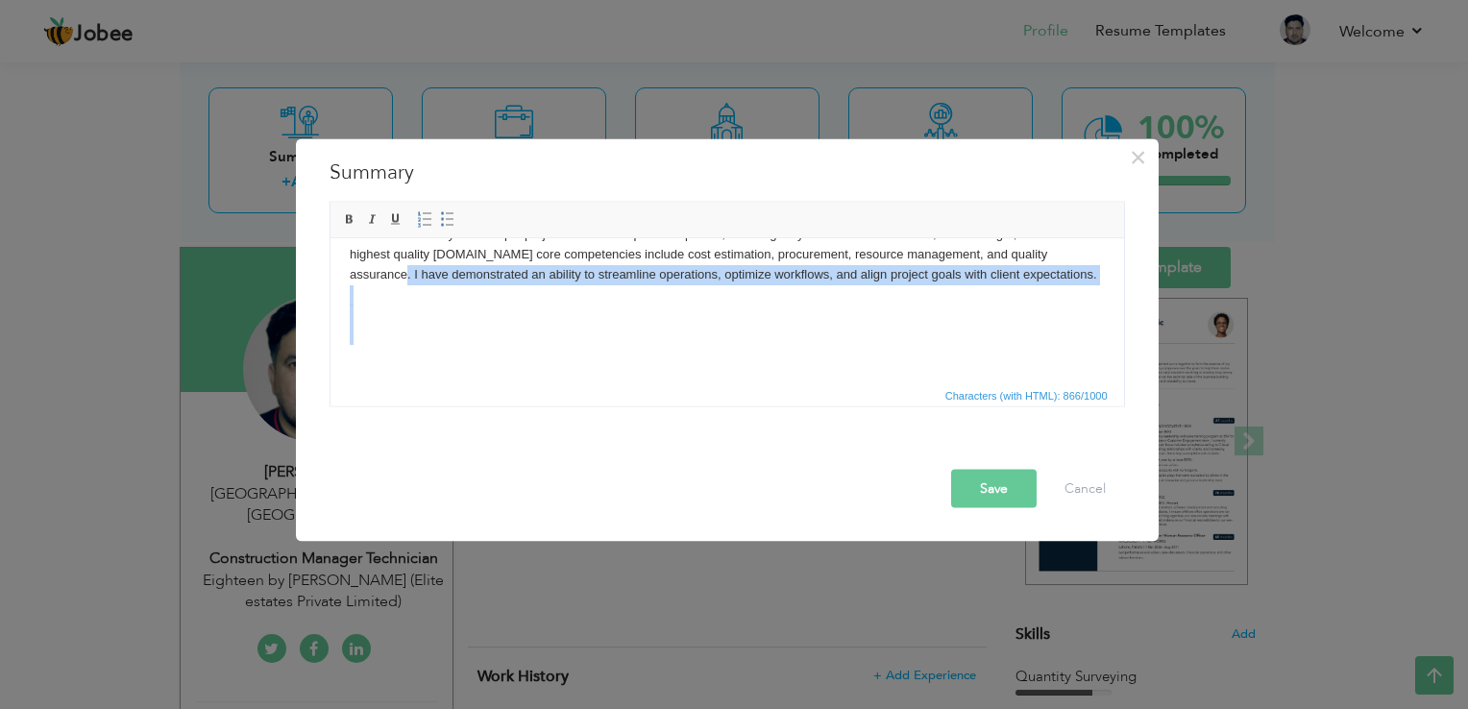
drag, startPoint x: 1096, startPoint y: 371, endPoint x: 383, endPoint y: 344, distance: 713.2
click at [383, 344] on html "I am a highly skilled and motivated Interior Fit-Out & Joinery with over 15 yea…" at bounding box center [725, 254] width 793 height 258
click at [383, 344] on body "I am a highly skilled and motivated Interior Fit-Out & Joinery with over 15 yea…" at bounding box center [726, 254] width 755 height 220
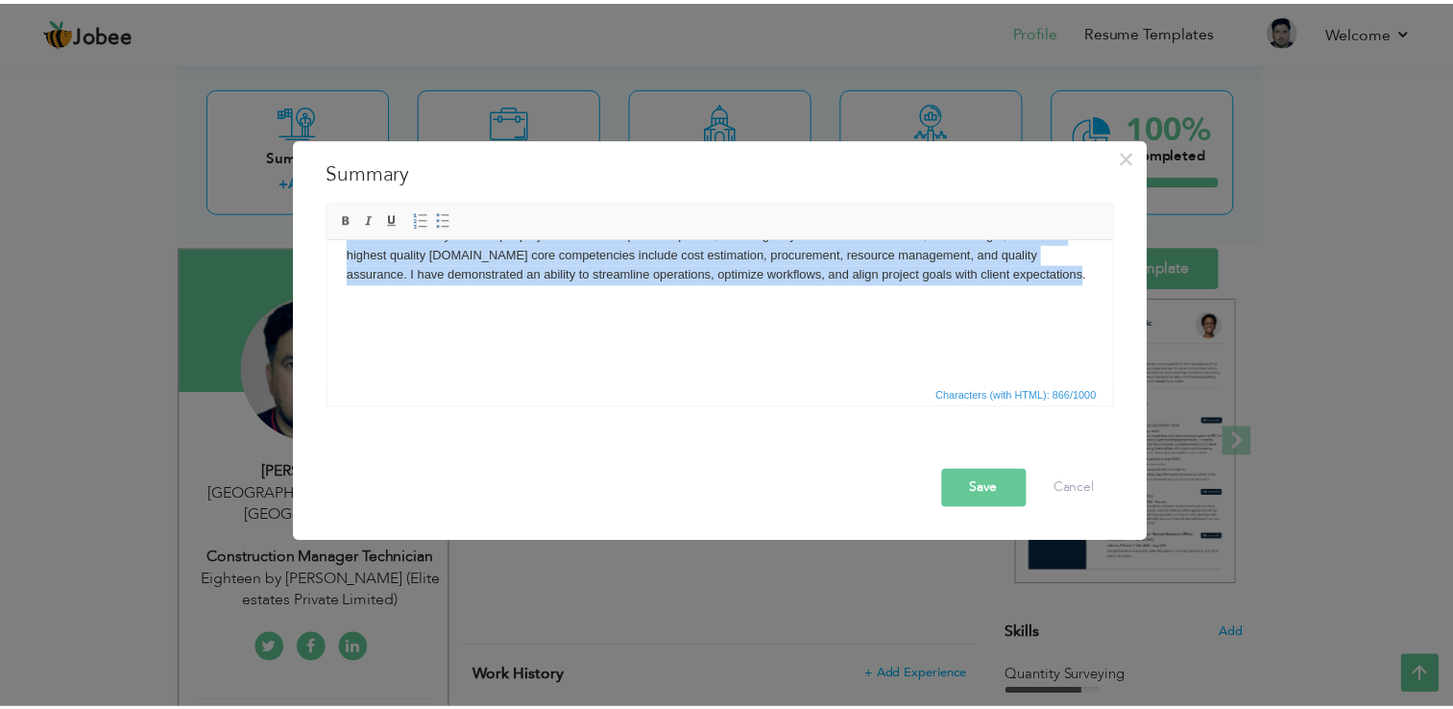
scroll to position [0, 0]
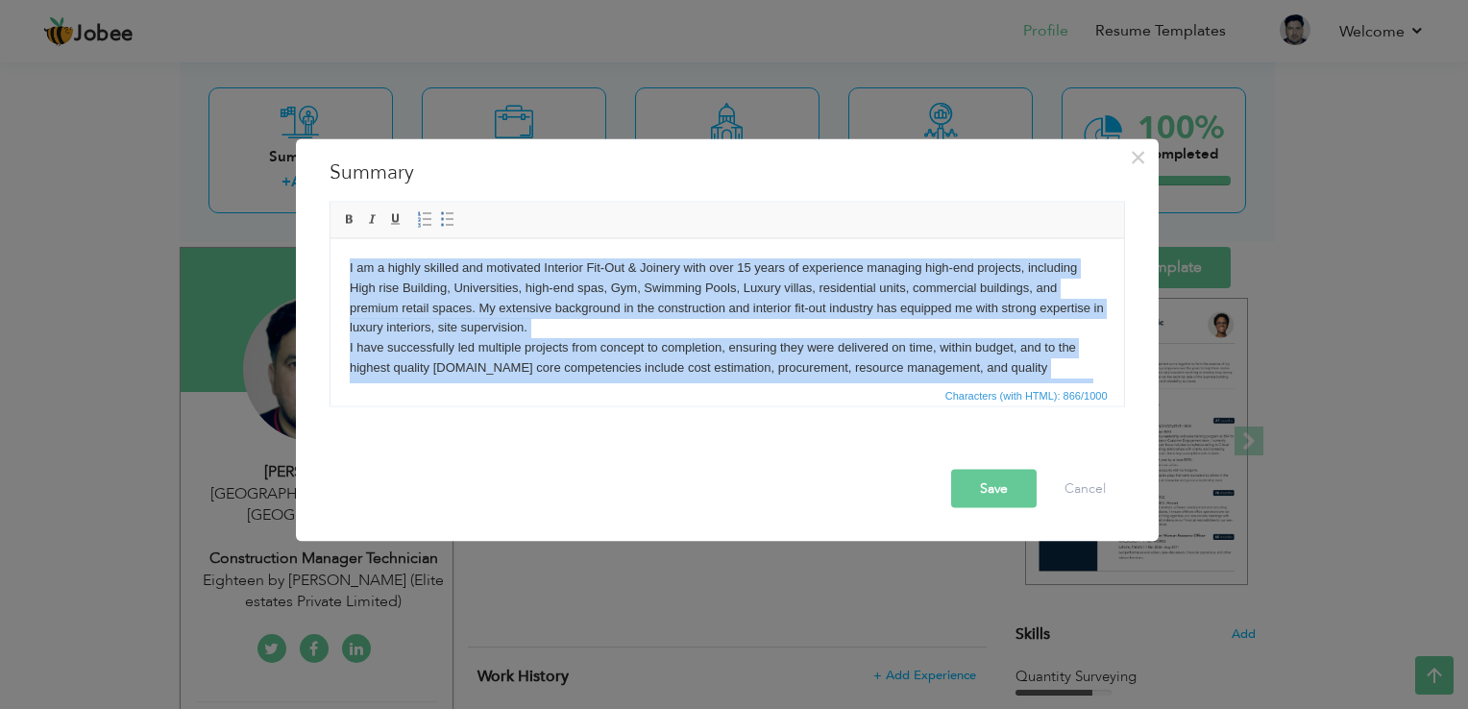
drag, startPoint x: 1037, startPoint y: 273, endPoint x: 637, endPoint y: 444, distance: 435.5
click at [329, 238] on html "I am a highly skilled and motivated Interior Fit-Out & Joinery with over 15 yea…" at bounding box center [725, 367] width 793 height 258
copy body "I am a highly skilled and motivated Interior Fit-Out & Joinery with over 15 yea…"
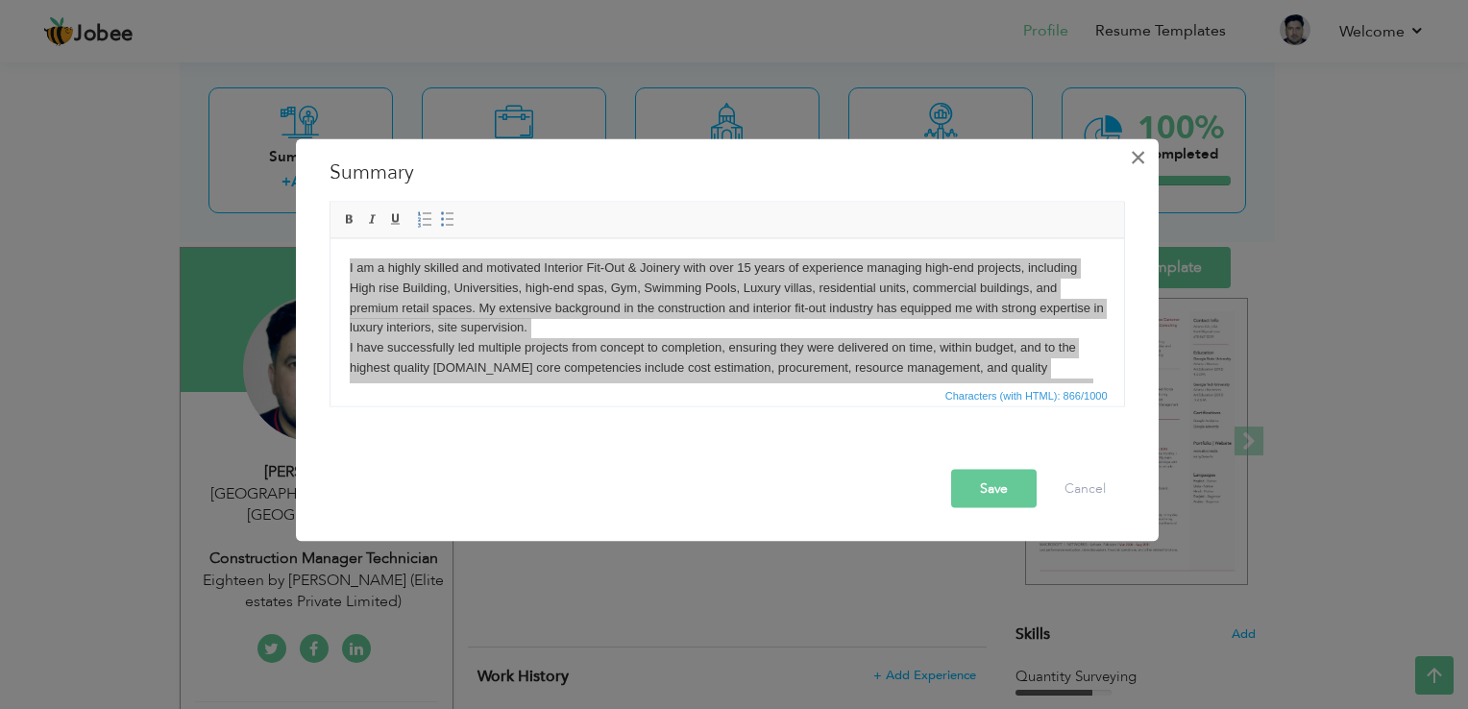
click at [1141, 159] on span "×" at bounding box center [1138, 157] width 16 height 35
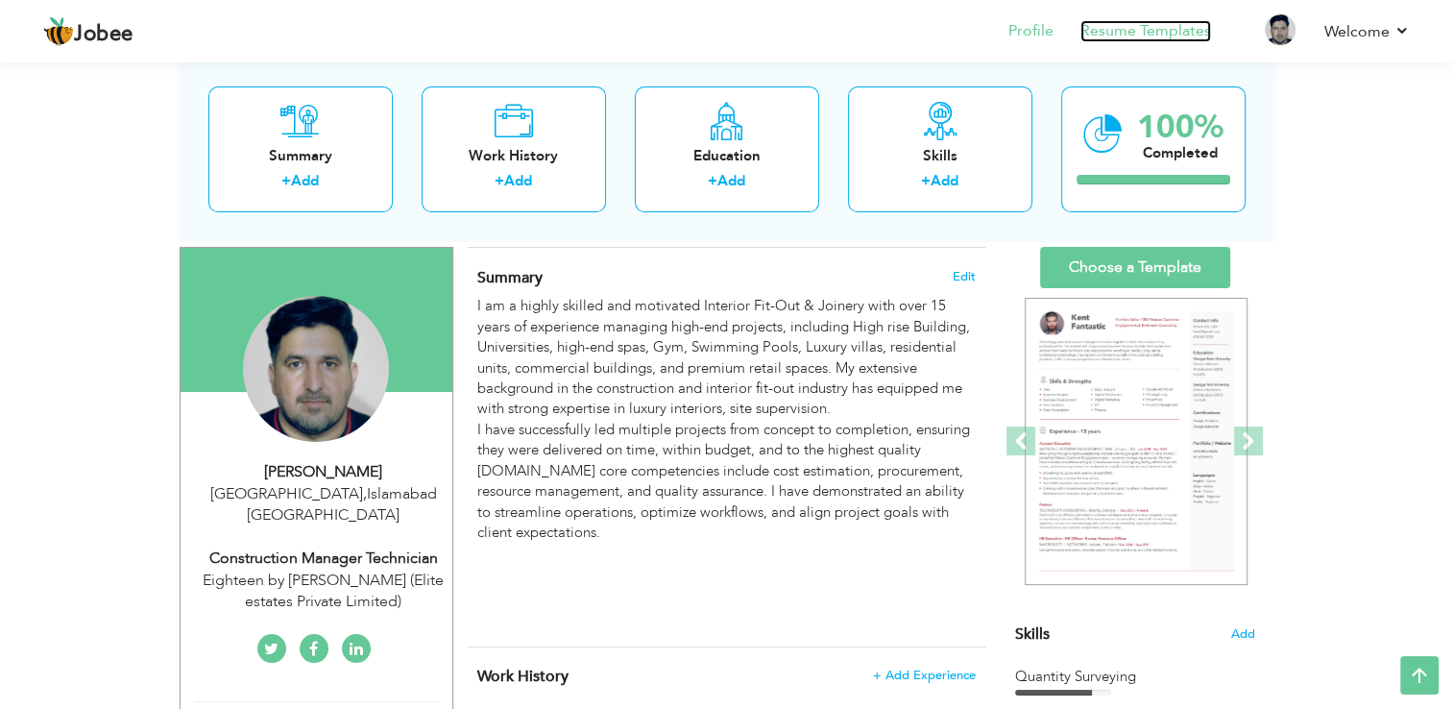
click at [1188, 27] on link "Resume Templates" at bounding box center [1146, 31] width 131 height 22
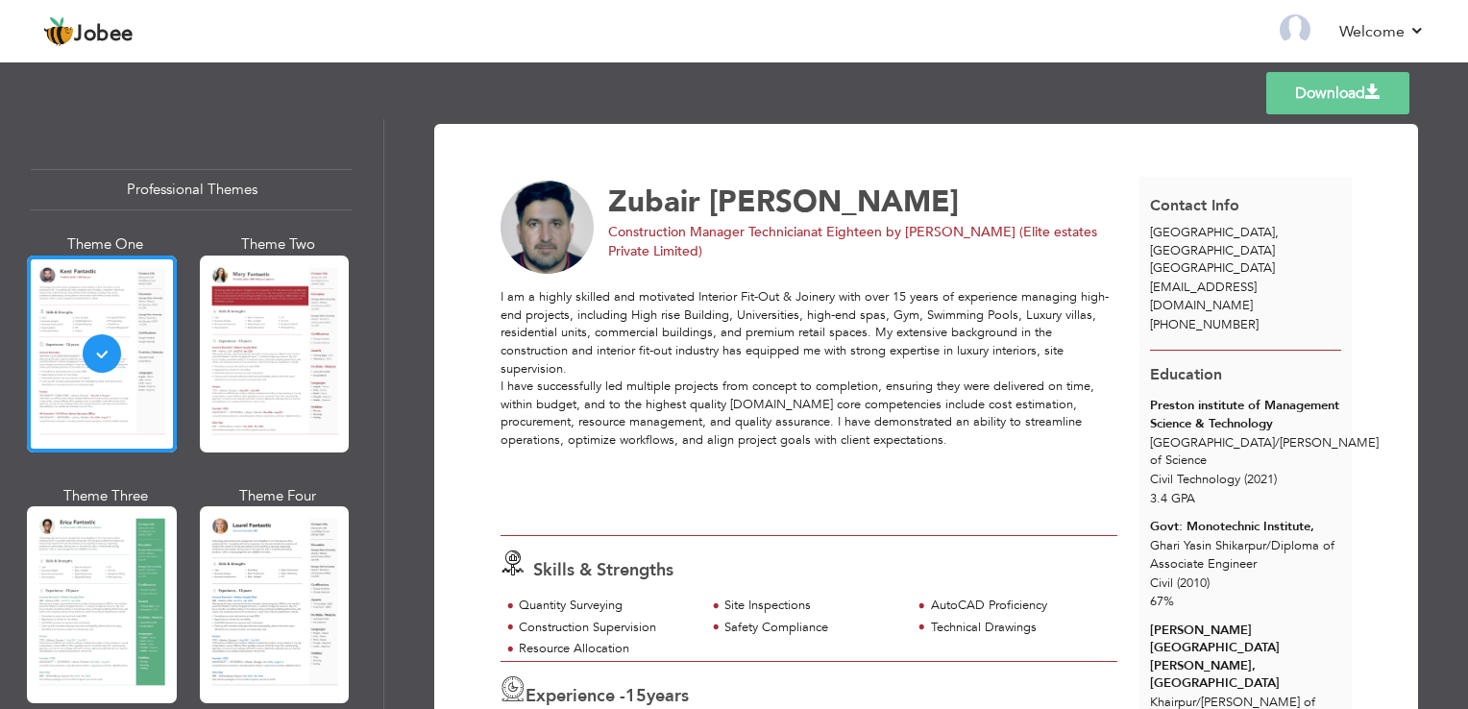
click at [1336, 98] on link "Download" at bounding box center [1337, 93] width 143 height 42
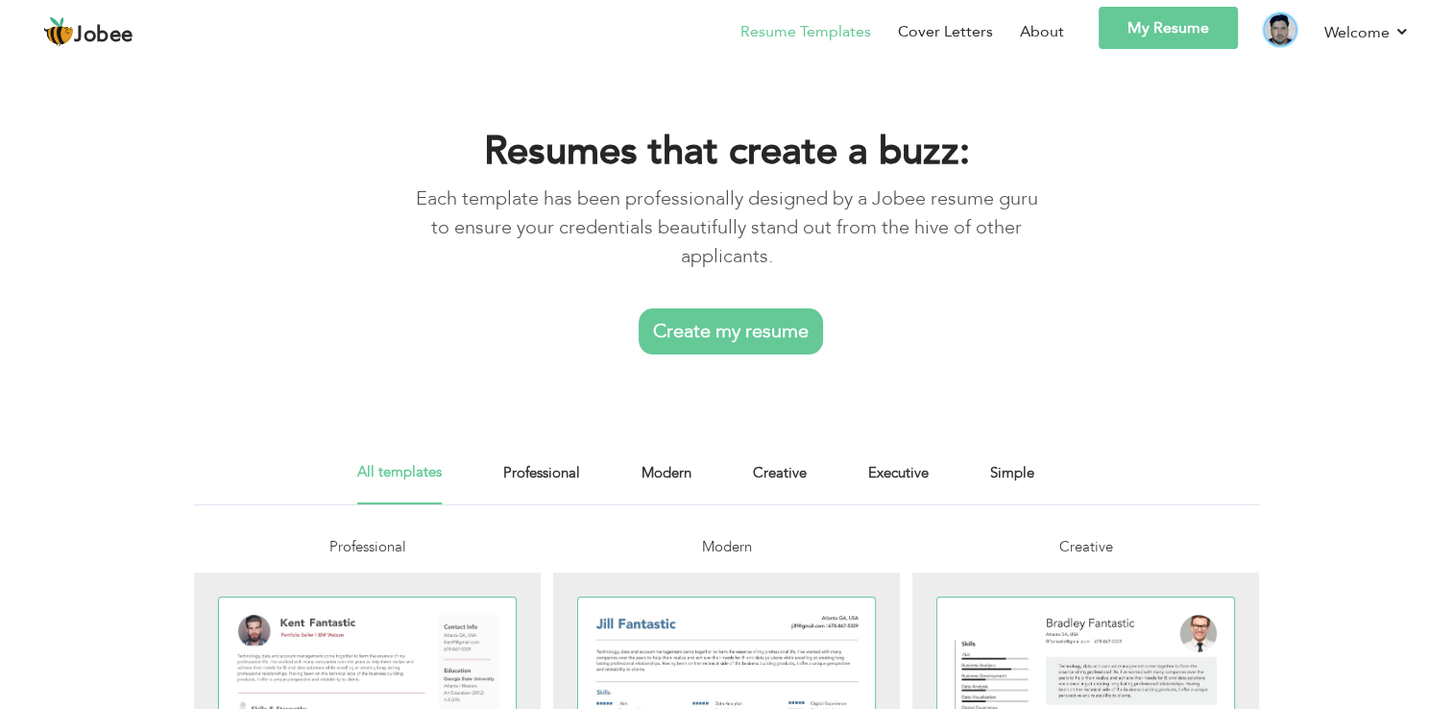
click at [1281, 37] on img at bounding box center [1280, 29] width 31 height 31
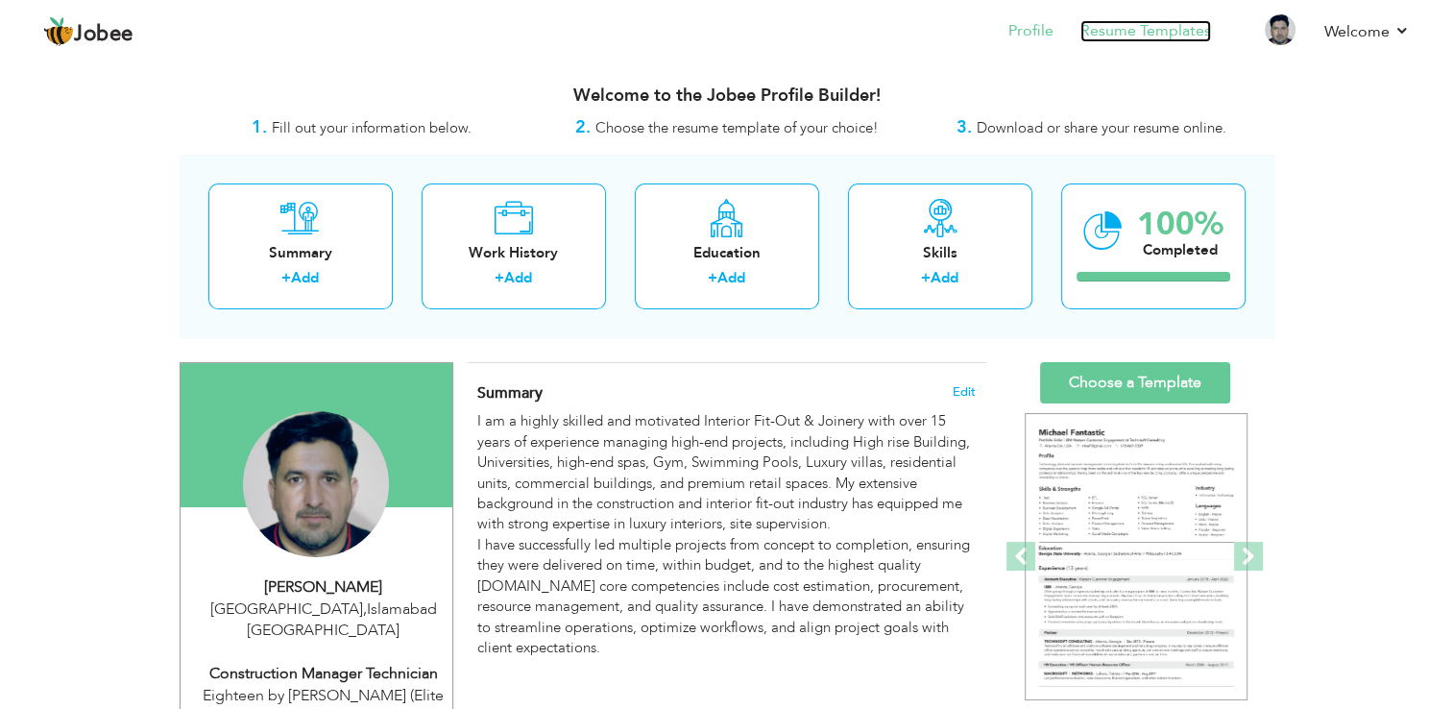
click at [1127, 24] on link "Resume Templates" at bounding box center [1146, 31] width 131 height 22
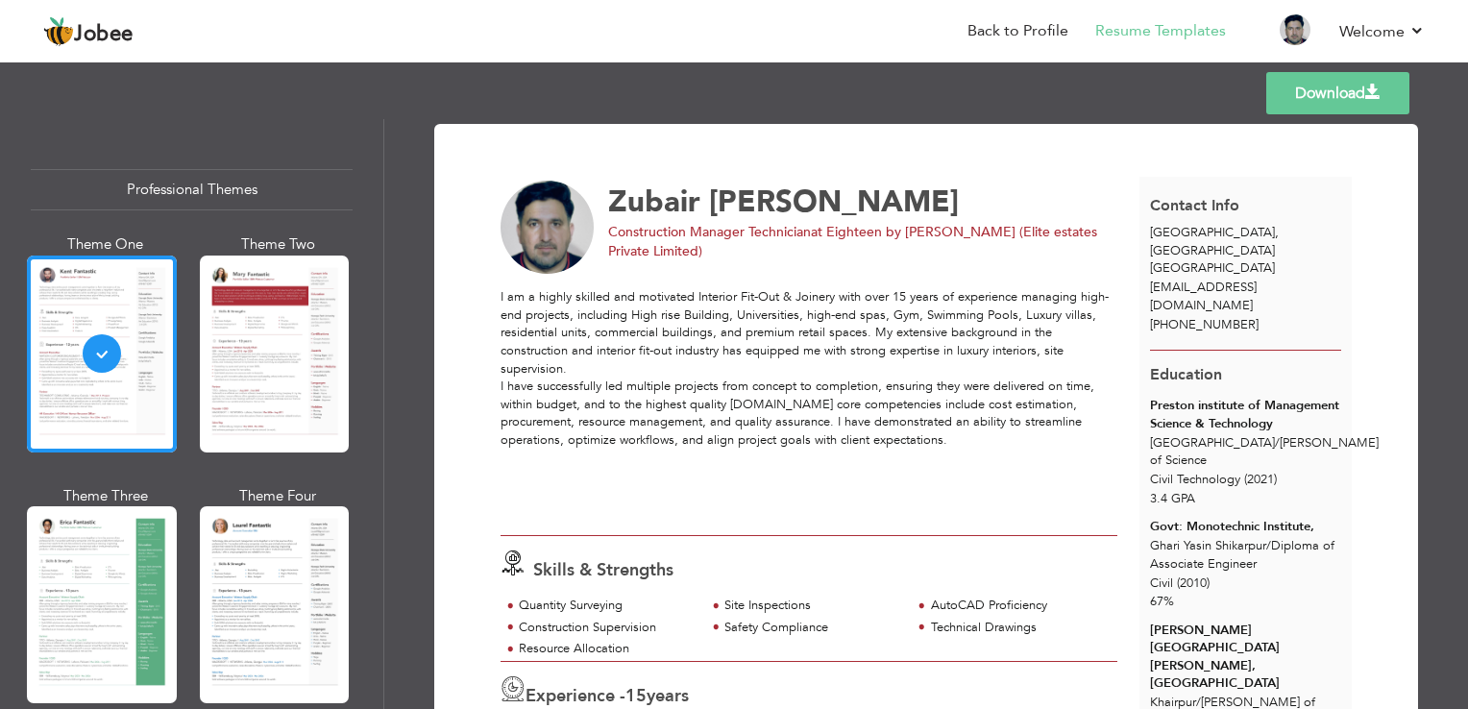
click at [1309, 97] on link "Download" at bounding box center [1337, 93] width 143 height 42
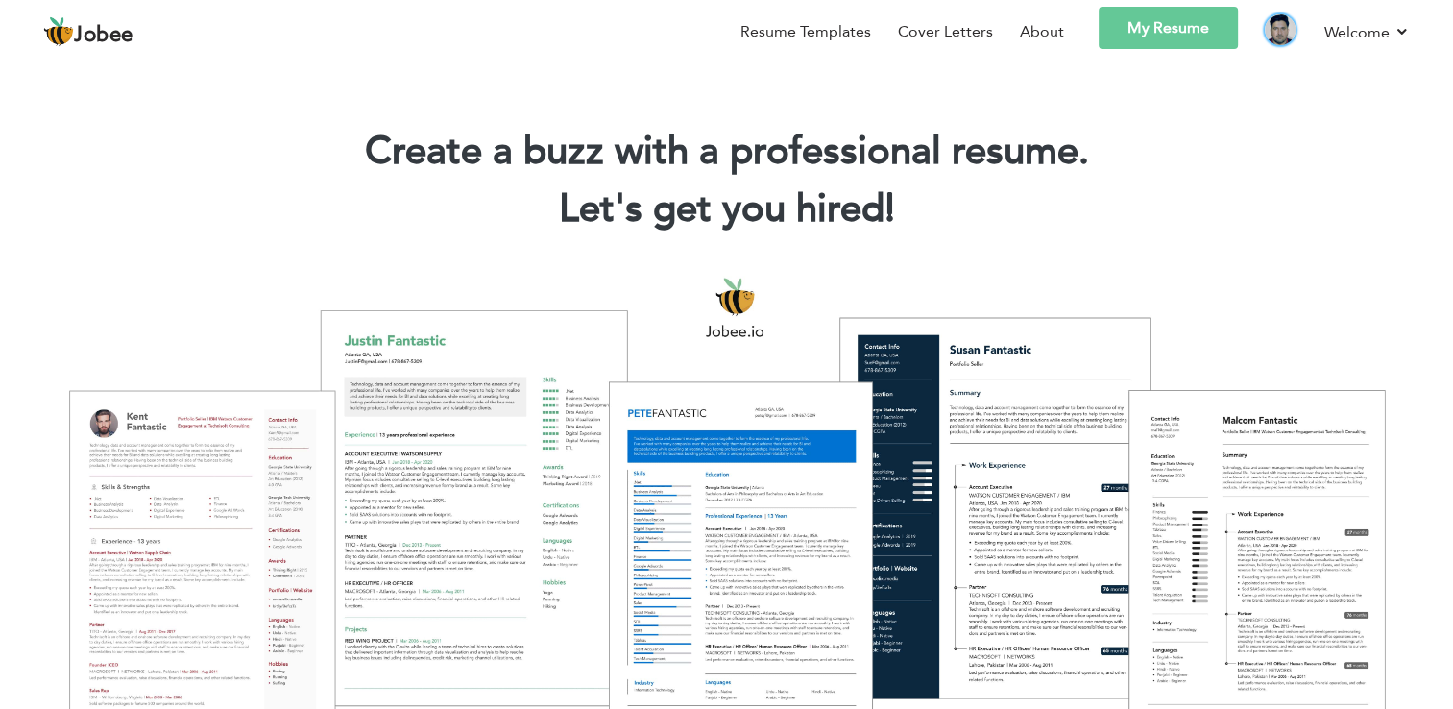
click at [1282, 27] on img at bounding box center [1280, 29] width 31 height 31
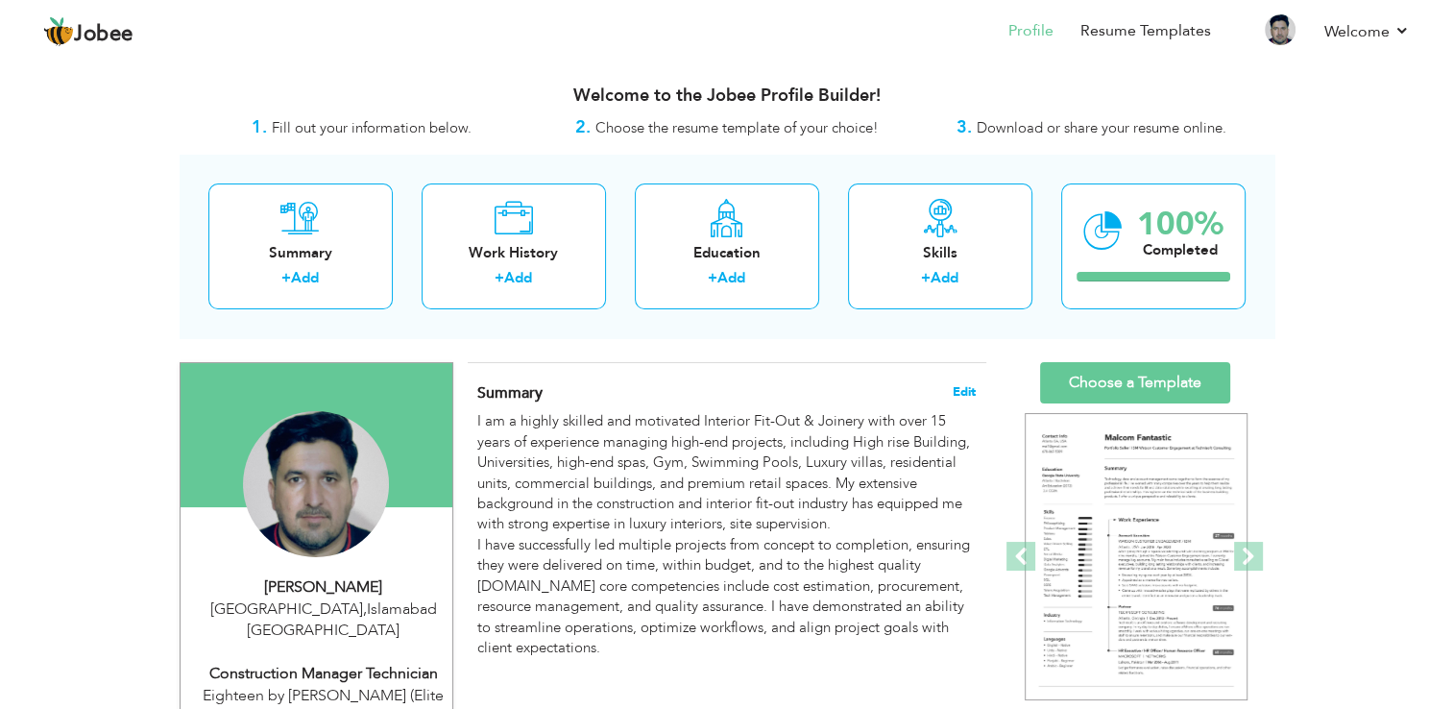
click at [962, 385] on span "Edit" at bounding box center [964, 391] width 23 height 13
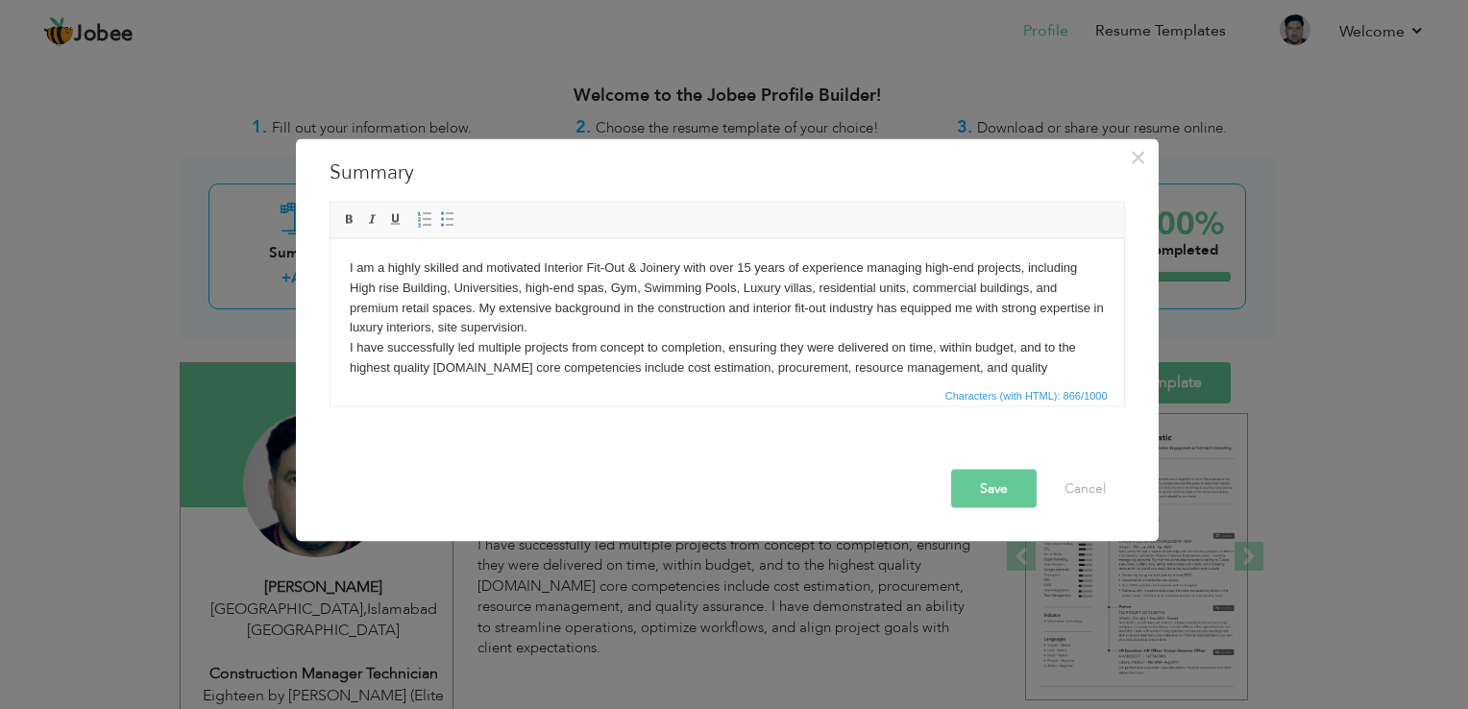
click at [649, 389] on span "Characters (with HTML): 866/1000" at bounding box center [726, 394] width 793 height 23
click at [613, 379] on body "I am a highly skilled and motivated Interior Fit-Out & Joinery with over 15 yea…" at bounding box center [726, 367] width 755 height 220
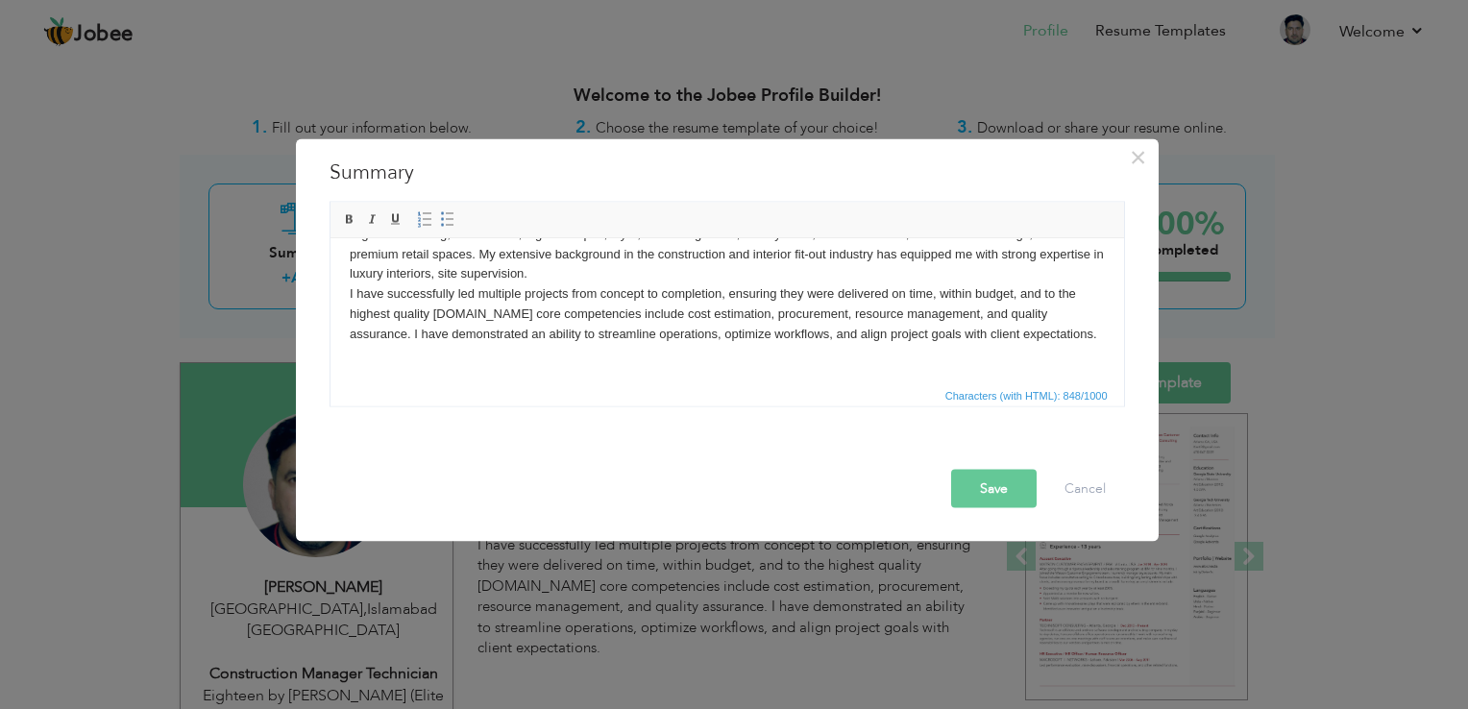
scroll to position [34, 0]
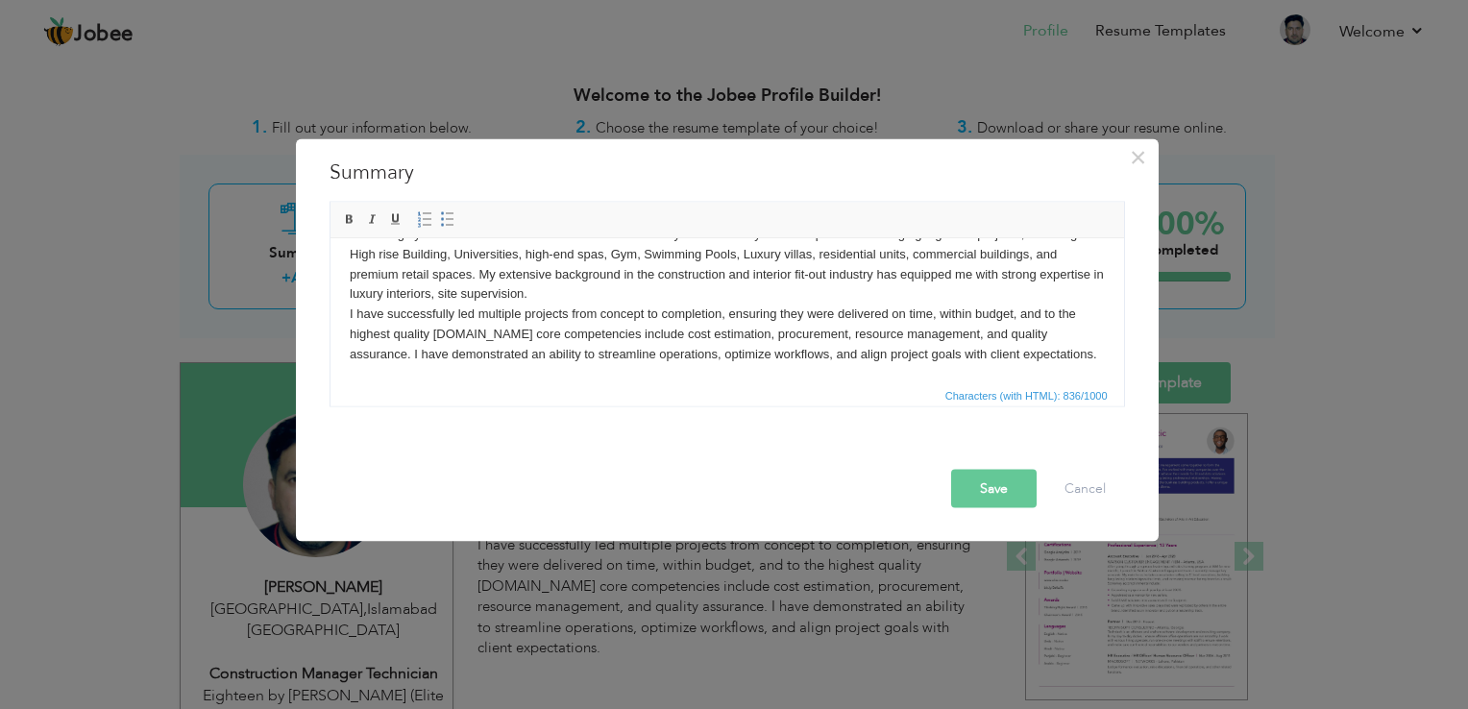
click at [1002, 503] on button "Save" at bounding box center [993, 489] width 85 height 38
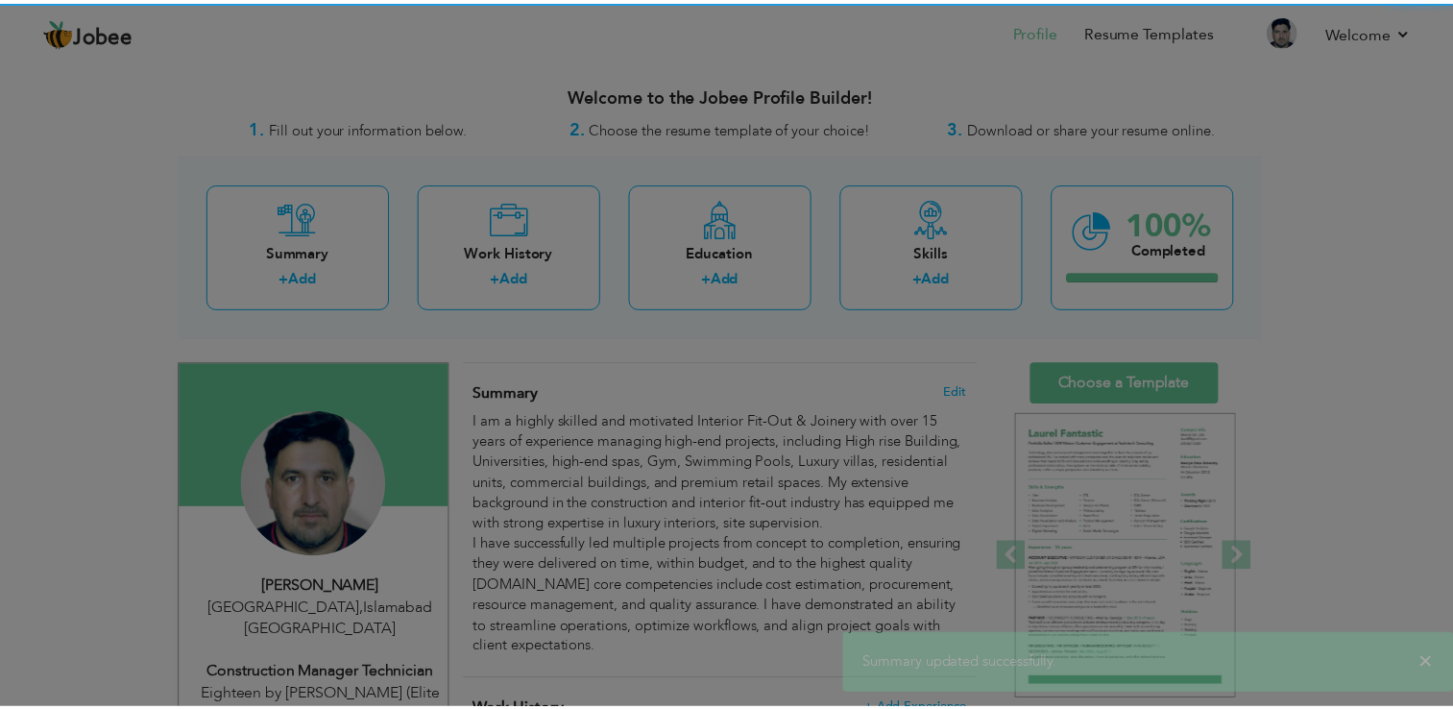
scroll to position [0, 0]
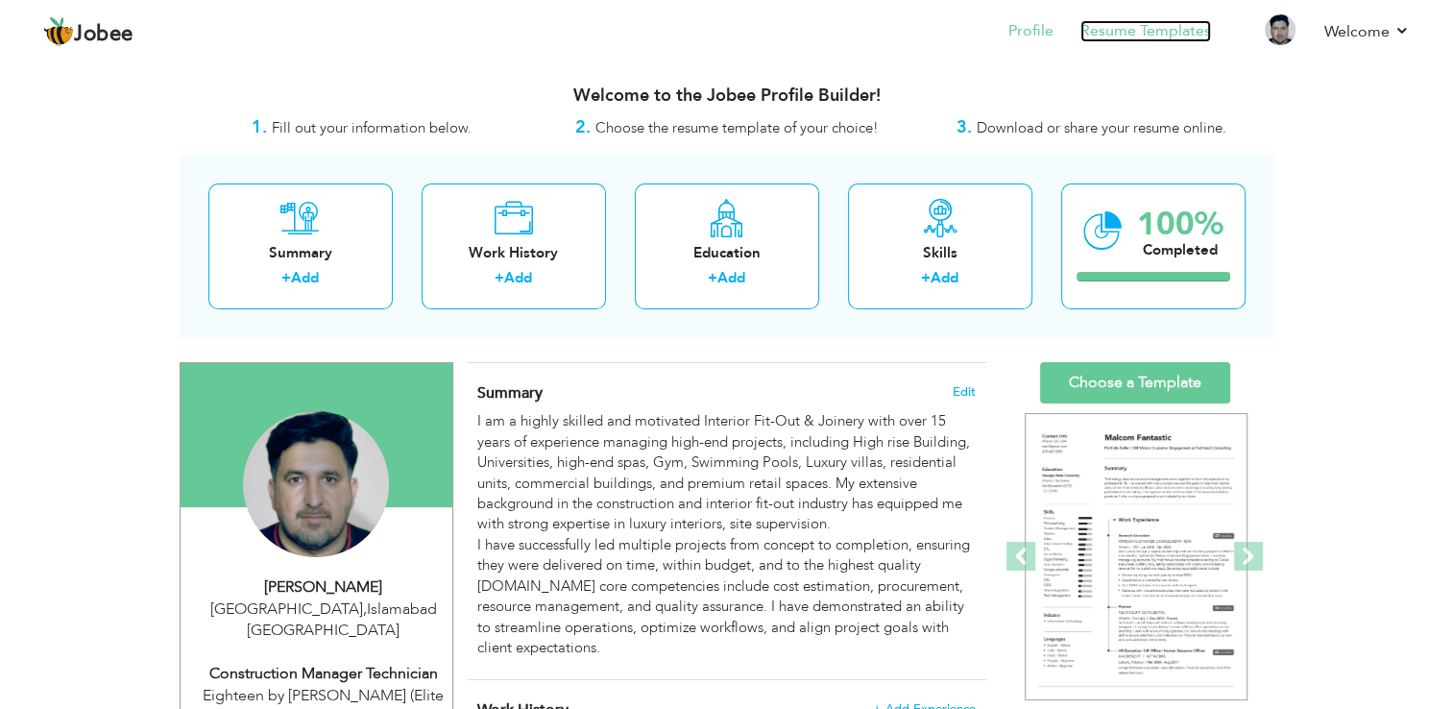
click at [1130, 29] on link "Resume Templates" at bounding box center [1146, 31] width 131 height 22
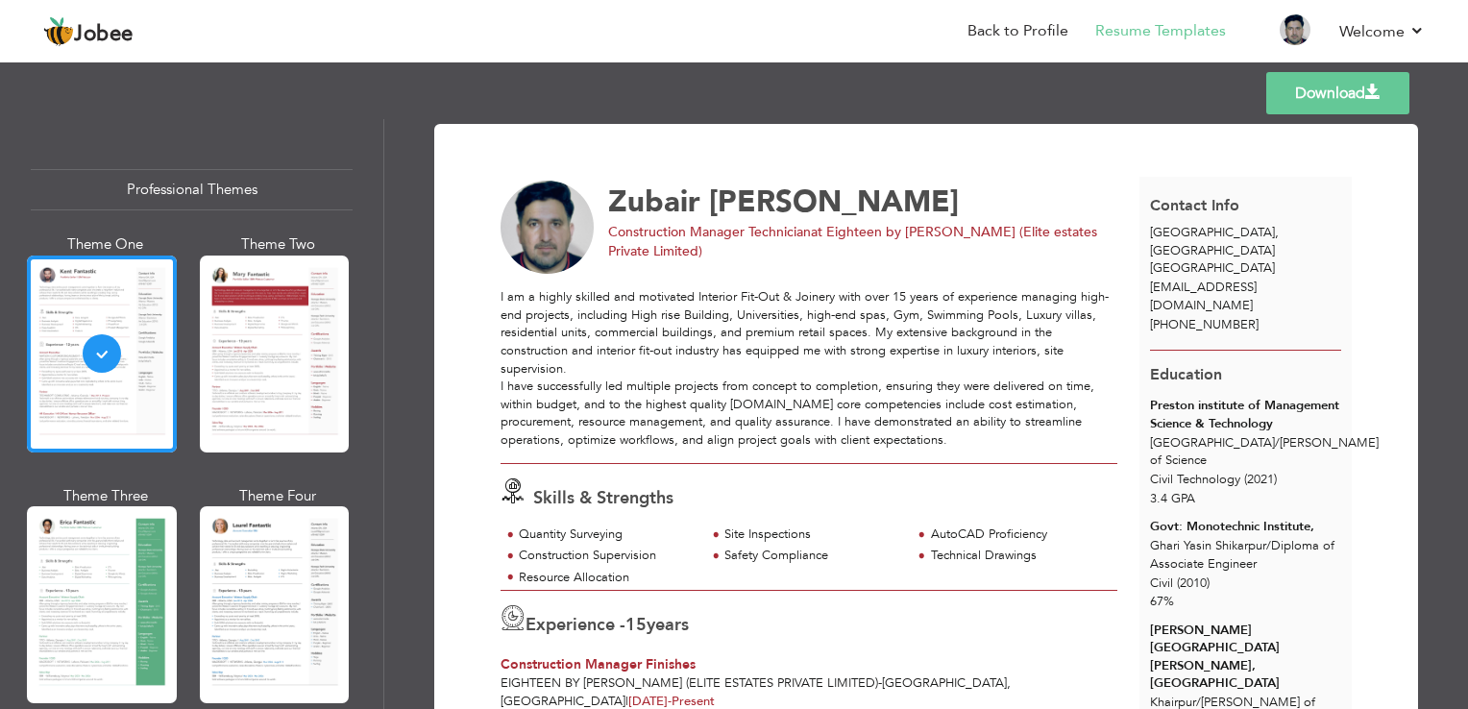
click at [1321, 88] on link "Download" at bounding box center [1337, 93] width 143 height 42
